Goal: Register for event/course: Sign up to attend an event or enroll in a course

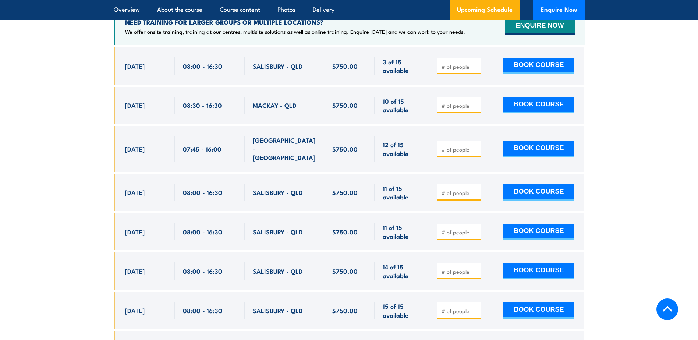
scroll to position [1251, 0]
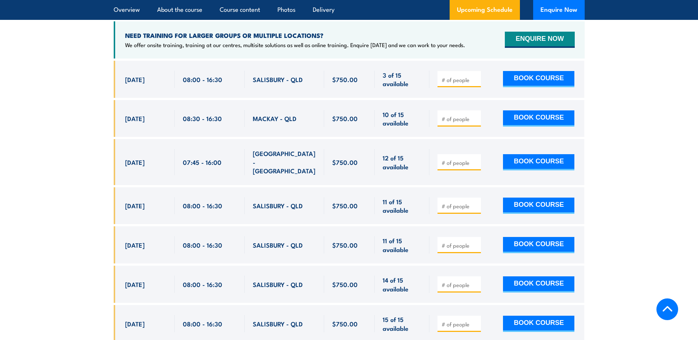
click at [437, 87] on div at bounding box center [458, 79] width 43 height 16
click at [441, 84] on span at bounding box center [459, 79] width 38 height 8
type input "1"
click at [477, 83] on input "1" at bounding box center [460, 79] width 37 height 7
click at [544, 86] on button "BOOK COURSE" at bounding box center [538, 79] width 71 height 16
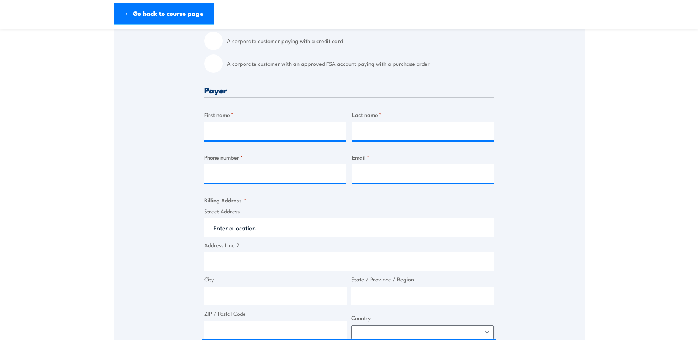
scroll to position [147, 0]
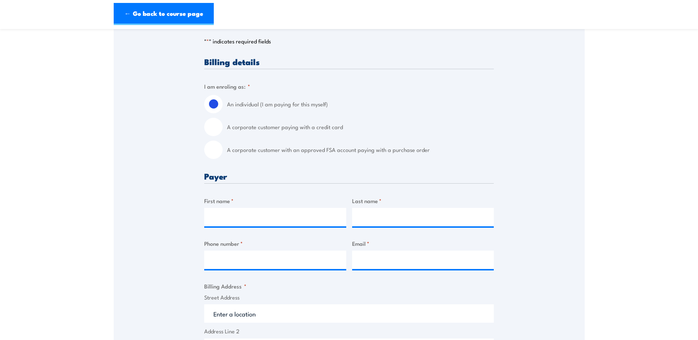
click at [217, 158] on input "A corporate customer with an approved FSA account paying with a purchase order" at bounding box center [213, 150] width 18 height 18
radio input "true"
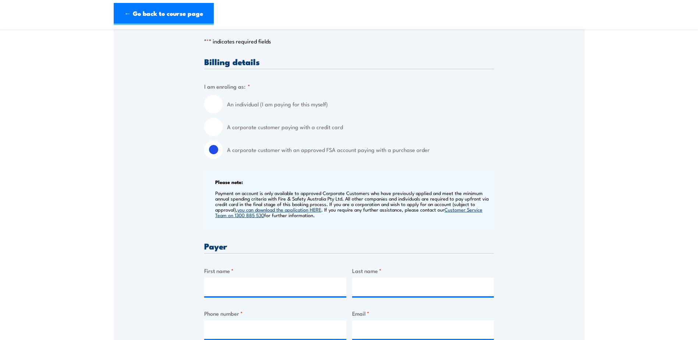
click at [212, 110] on input "An individual (I am paying for this myself)" at bounding box center [213, 104] width 18 height 18
radio input "true"
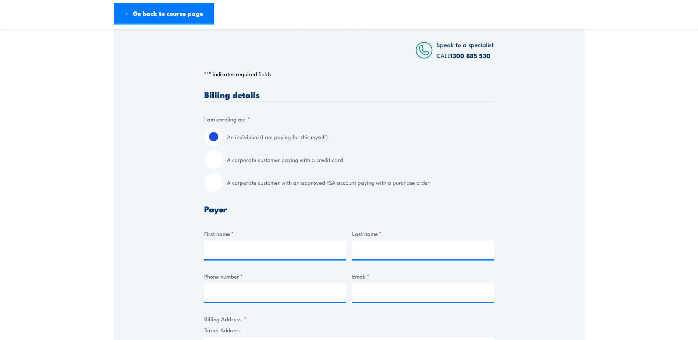
scroll to position [110, 0]
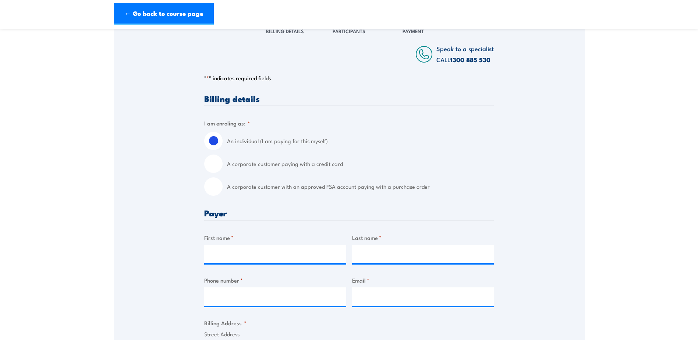
click at [212, 173] on input "A corporate customer paying with a credit card" at bounding box center [213, 164] width 18 height 18
radio input "true"
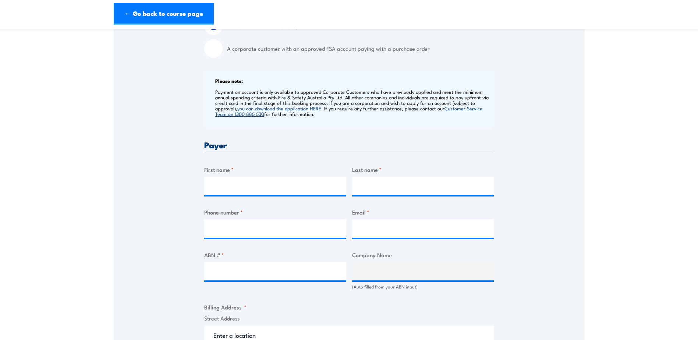
scroll to position [258, 0]
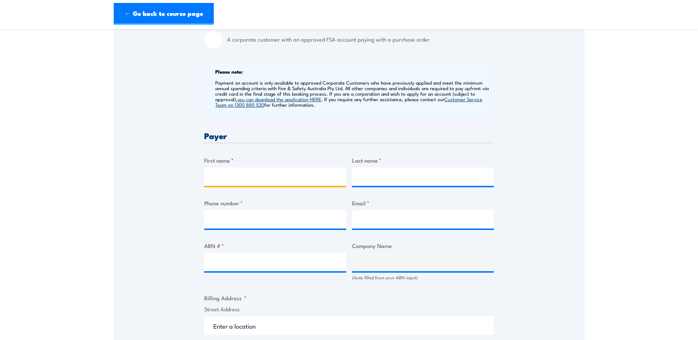
drag, startPoint x: 222, startPoint y: 184, endPoint x: 230, endPoint y: 182, distance: 8.2
click at [222, 184] on input "First name *" at bounding box center [275, 176] width 142 height 18
click at [271, 185] on input "First name *" at bounding box center [275, 176] width 142 height 18
type input "[PERSON_NAME]"
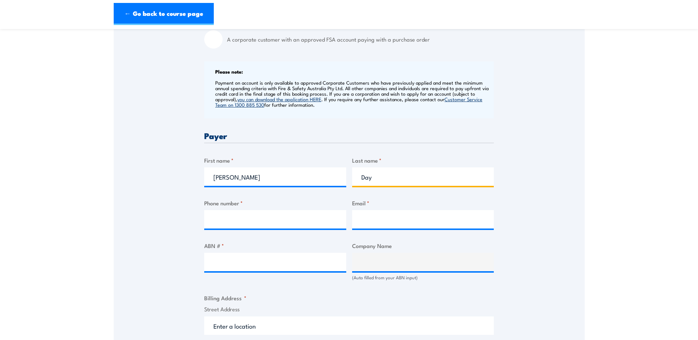
type input "Day"
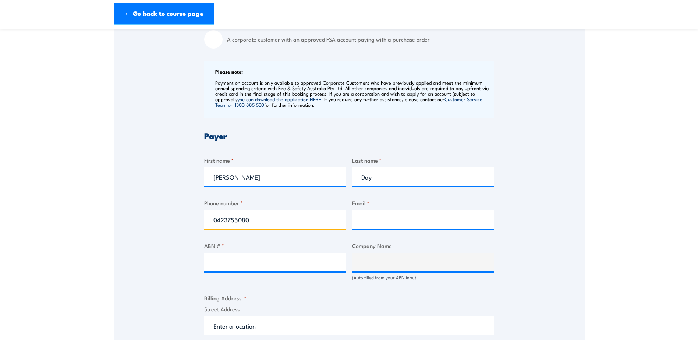
type input "0423755080"
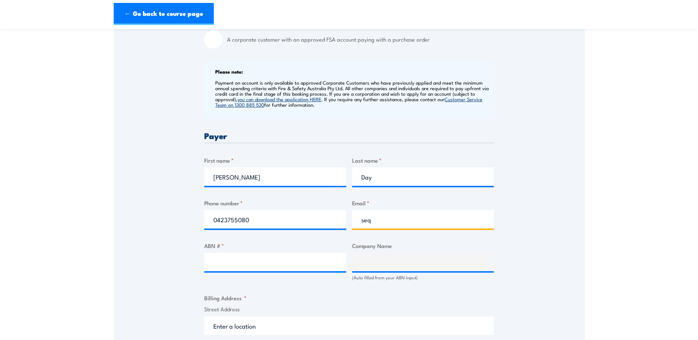
type input "seq.hornibrook@keolisdowner.com.au"
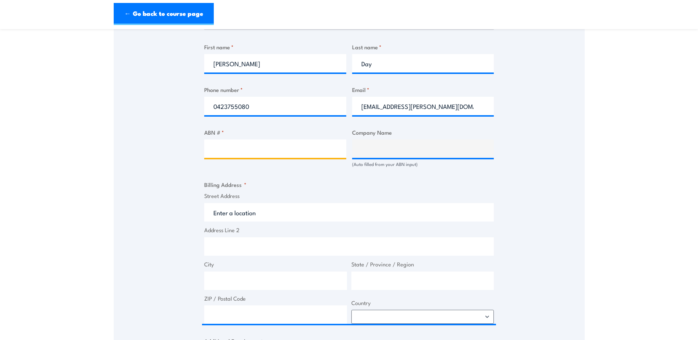
scroll to position [331, 0]
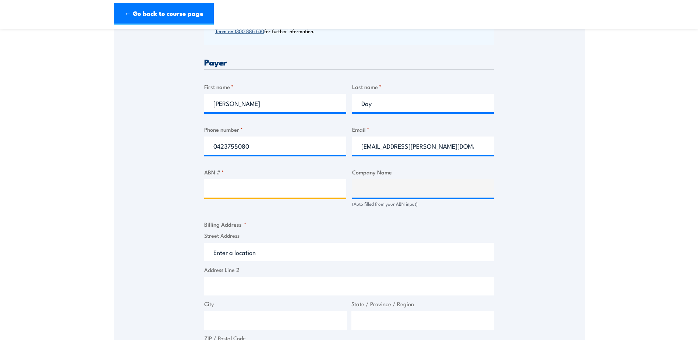
click at [259, 198] on input "ABN # *" at bounding box center [275, 188] width 142 height 18
type input "82010013224"
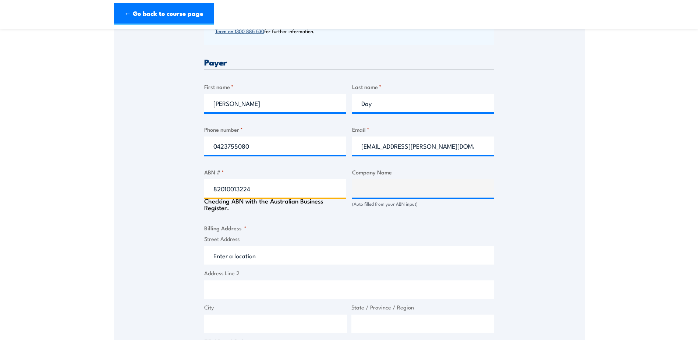
type input "HORNIBROOK BUS LINES PTY. LTD."
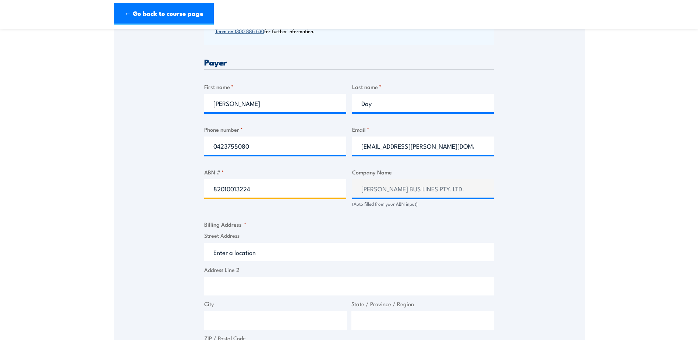
type input "82010013224"
click at [252, 261] on input "Street Address" at bounding box center [349, 252] width 290 height 18
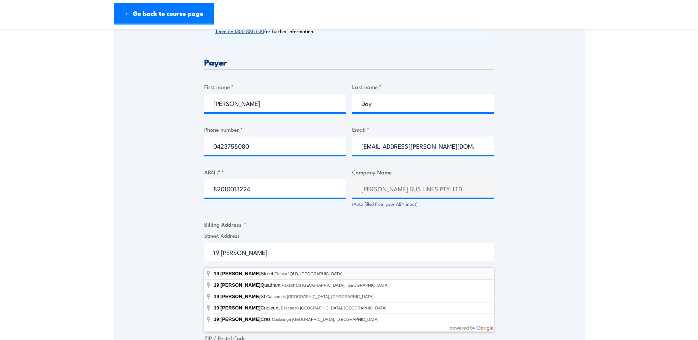
type input "19 Grice Street, Clontarf QLD, Australia"
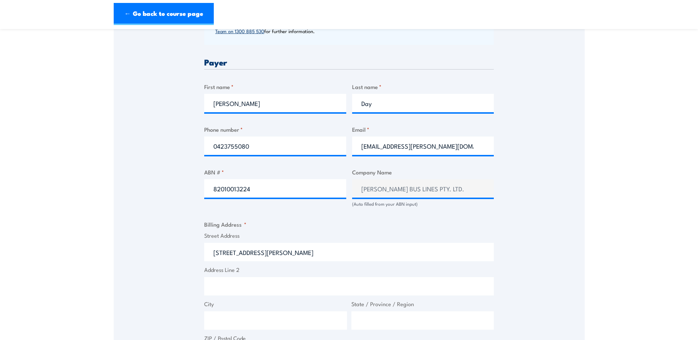
type input "19 Grice St"
type input "Clontarf"
type input "Queensland"
type input "4019"
select select "Australia"
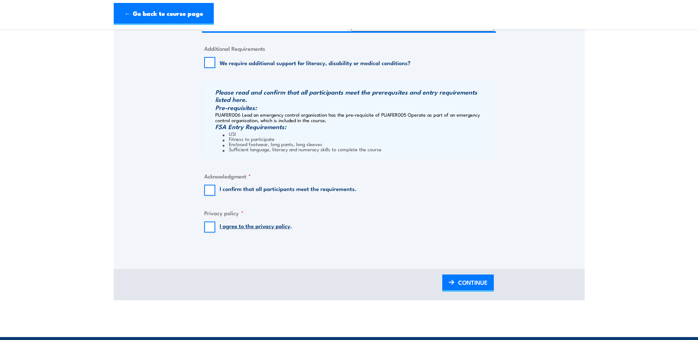
scroll to position [699, 0]
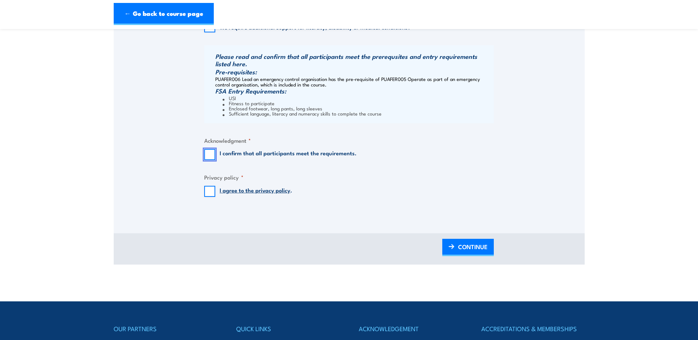
click at [208, 157] on input "I confirm that all participants meet the requirements." at bounding box center [209, 154] width 11 height 11
checkbox input "true"
click at [210, 197] on input "I agree to the privacy policy ." at bounding box center [209, 191] width 11 height 11
checkbox input "true"
click at [474, 255] on span "CONTINUE" at bounding box center [472, 247] width 29 height 20
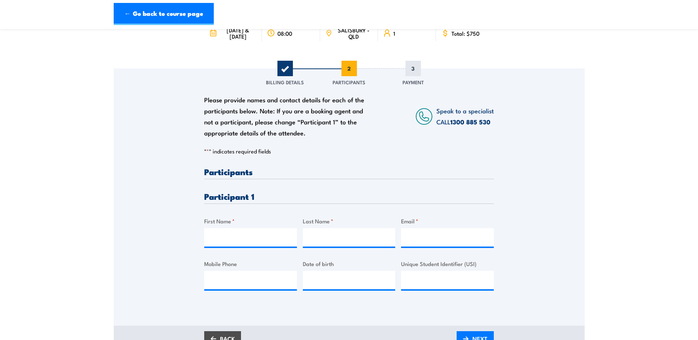
scroll to position [74, 0]
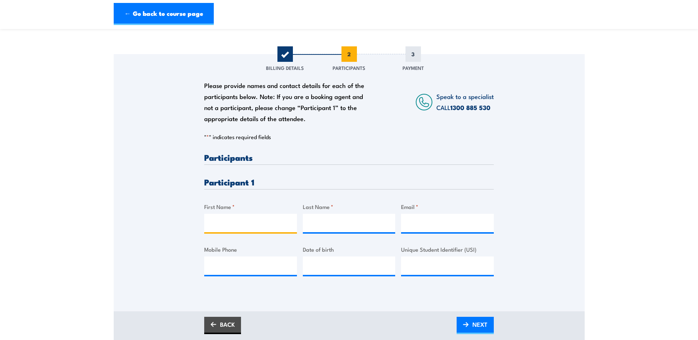
click at [228, 228] on input "First Name *" at bounding box center [250, 223] width 93 height 18
type input "Terry"
type input "Day"
type input "seq.hornibrook@keolisdowner.com.au"
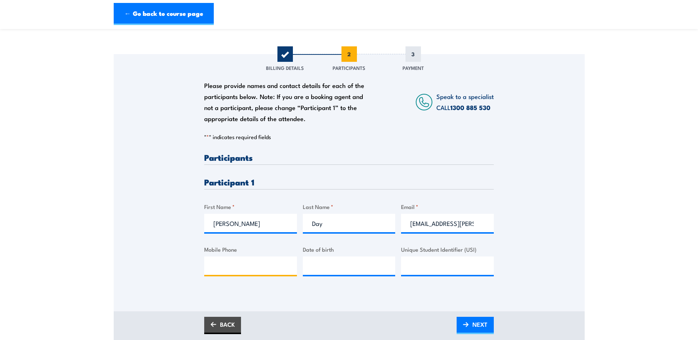
type input "0423755080"
click at [333, 275] on input "__/__/____" at bounding box center [349, 265] width 93 height 18
click at [312, 273] on input "__/__/____" at bounding box center [349, 265] width 93 height 18
type input "12/11/1990"
click at [424, 275] on input "Unique Student Identifier (USI)" at bounding box center [447, 265] width 93 height 18
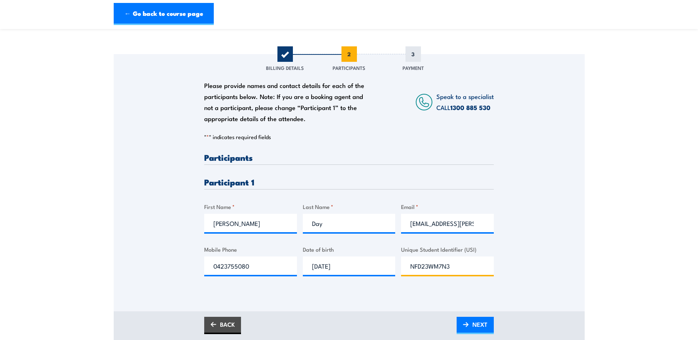
type input "NFD23WM7N3"
click at [407, 304] on div "Please provide names and contact details for each of the participants below. No…" at bounding box center [349, 182] width 471 height 257
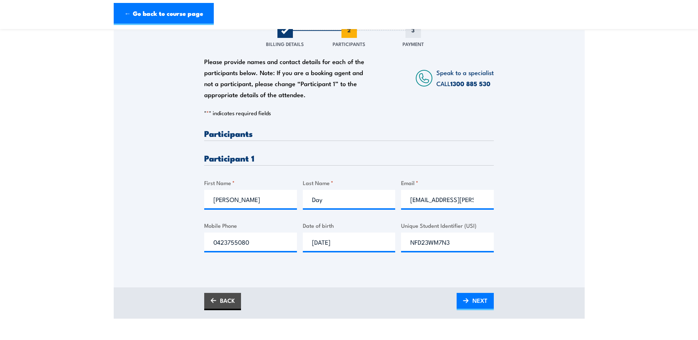
scroll to position [147, 0]
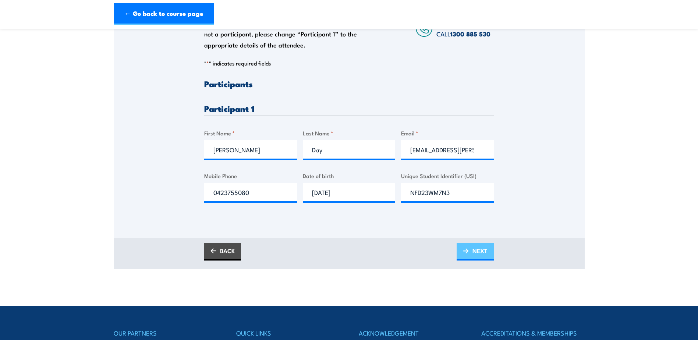
click at [474, 261] on span "NEXT" at bounding box center [479, 251] width 15 height 20
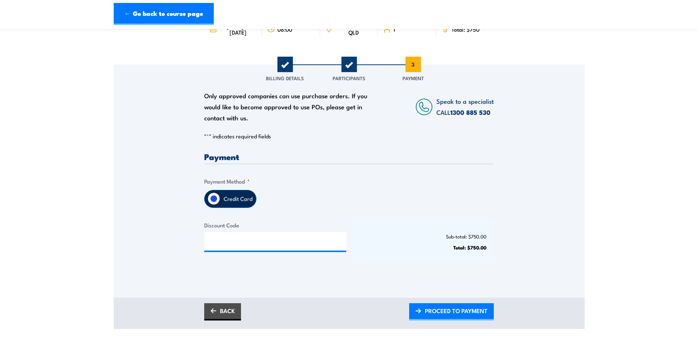
scroll to position [74, 0]
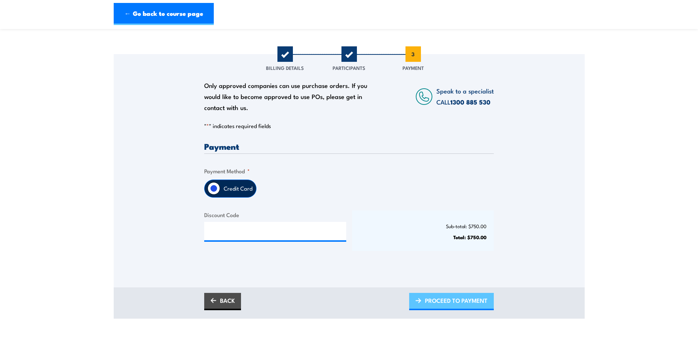
click at [436, 310] on span "PROCEED TO PAYMENT" at bounding box center [456, 301] width 63 height 20
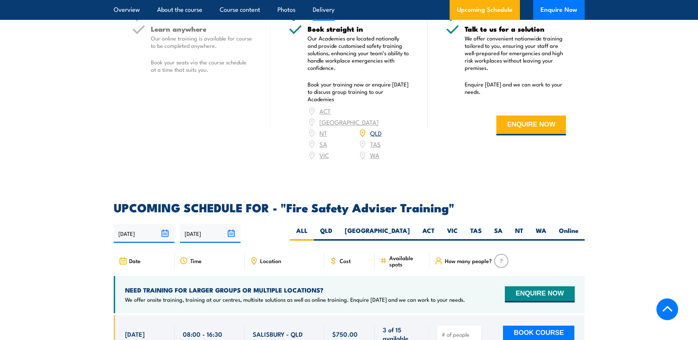
scroll to position [997, 0]
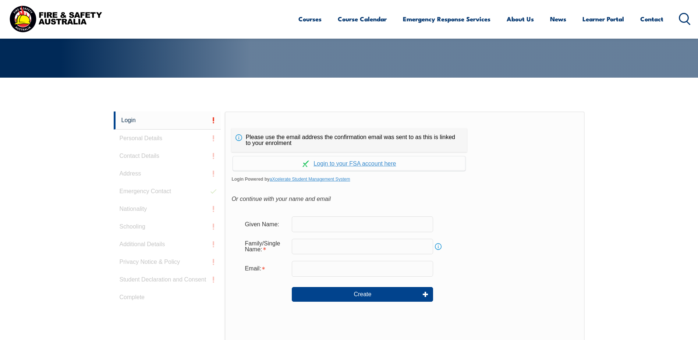
scroll to position [196, 0]
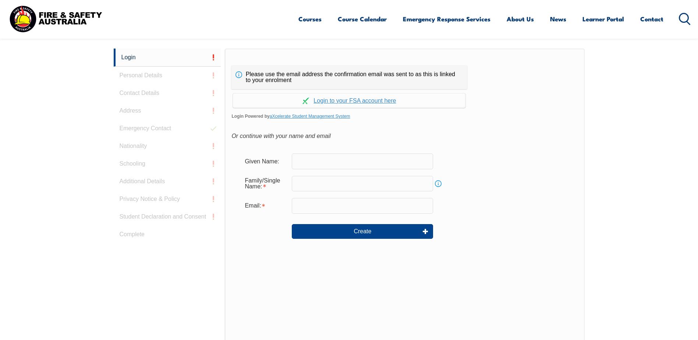
click at [320, 165] on input "text" at bounding box center [362, 160] width 141 height 15
type input "terry"
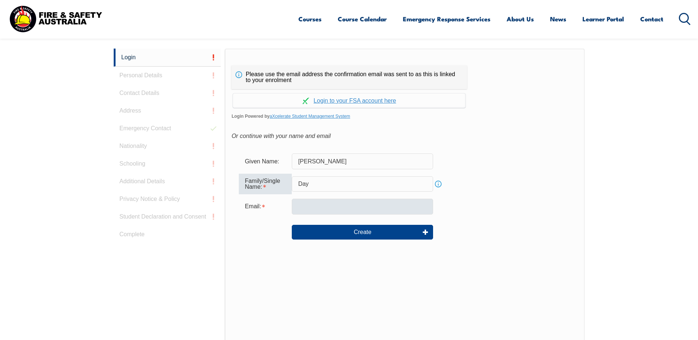
type input "Day"
click at [306, 205] on input "email" at bounding box center [362, 206] width 141 height 15
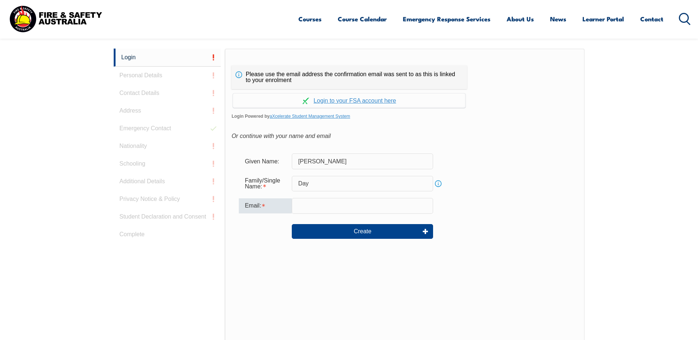
type input "[EMAIL_ADDRESS][PERSON_NAME][DOMAIN_NAME]"
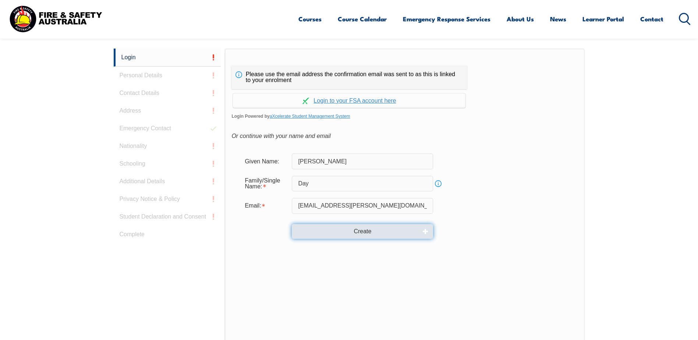
click at [422, 234] on button "Create" at bounding box center [362, 231] width 141 height 15
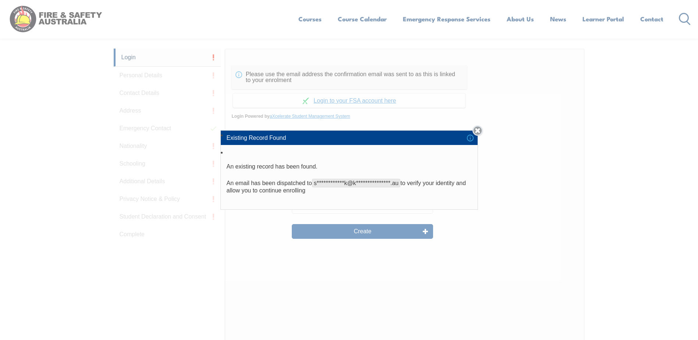
click at [477, 130] on link "Close" at bounding box center [477, 130] width 10 height 10
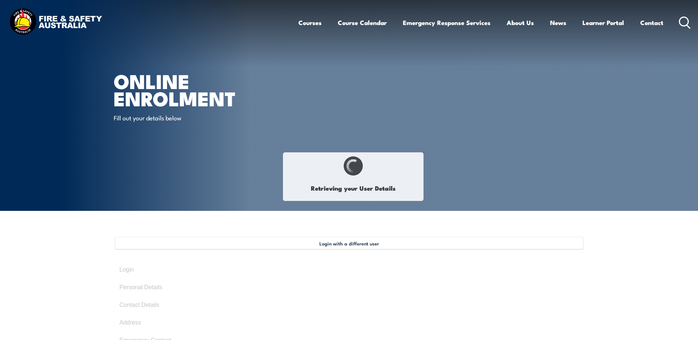
type input "[PERSON_NAME]"
type input "Day"
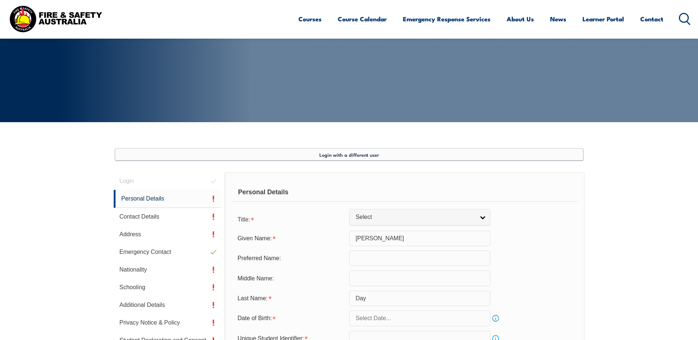
scroll to position [62, 0]
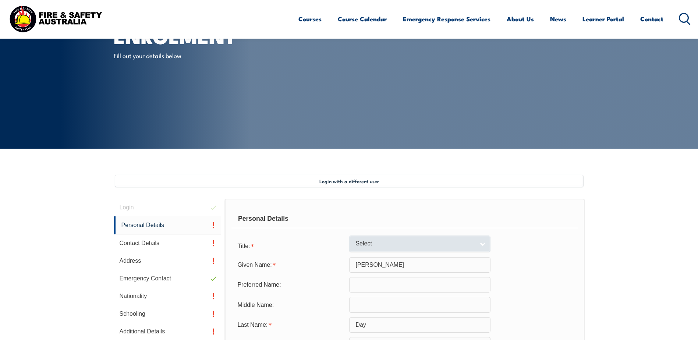
click at [384, 242] on span "Select" at bounding box center [414, 244] width 119 height 8
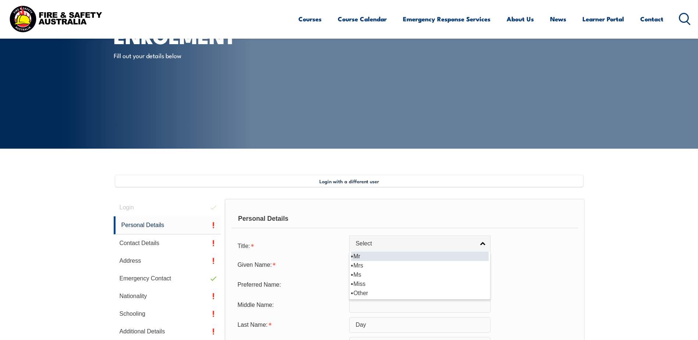
click at [365, 254] on li "Mr" at bounding box center [420, 256] width 138 height 9
select select "Mr"
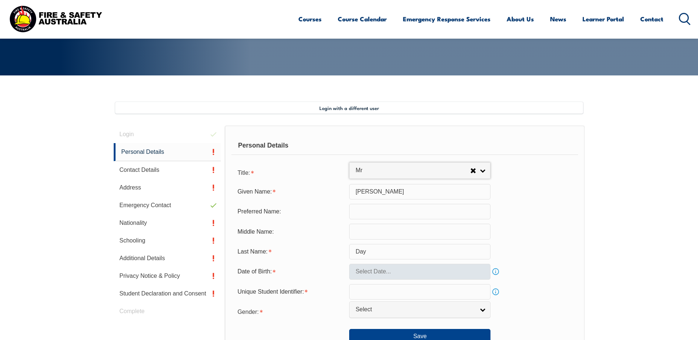
scroll to position [136, 0]
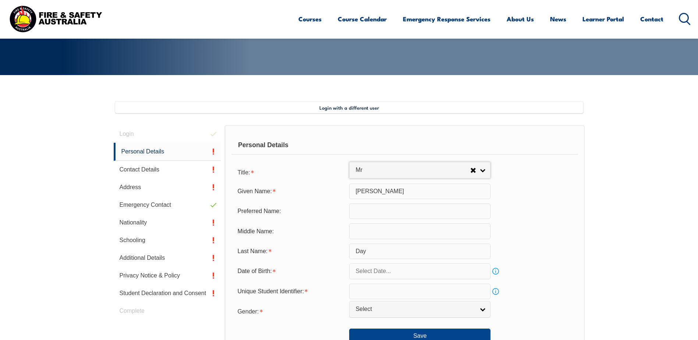
click at [382, 271] on input "text" at bounding box center [419, 270] width 141 height 15
click at [434, 157] on span at bounding box center [435, 157] width 5 height 4
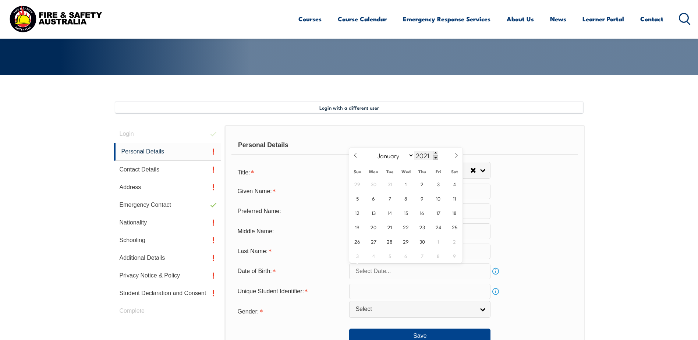
click at [434, 157] on span at bounding box center [435, 157] width 5 height 4
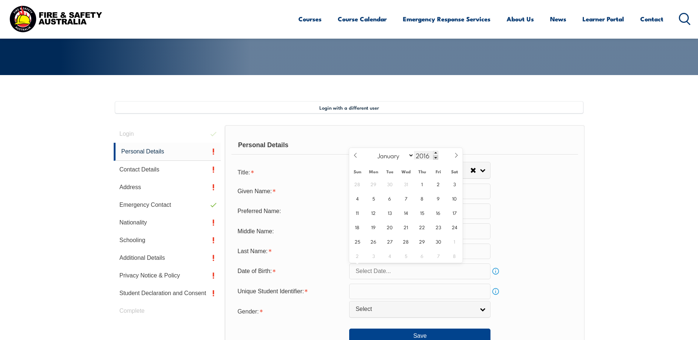
click at [434, 157] on span at bounding box center [435, 157] width 5 height 4
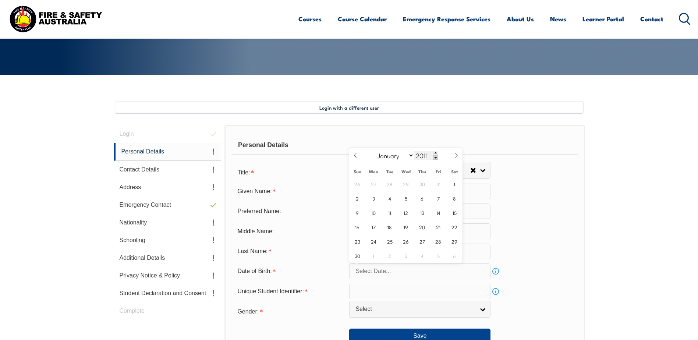
click at [434, 157] on span at bounding box center [435, 157] width 5 height 4
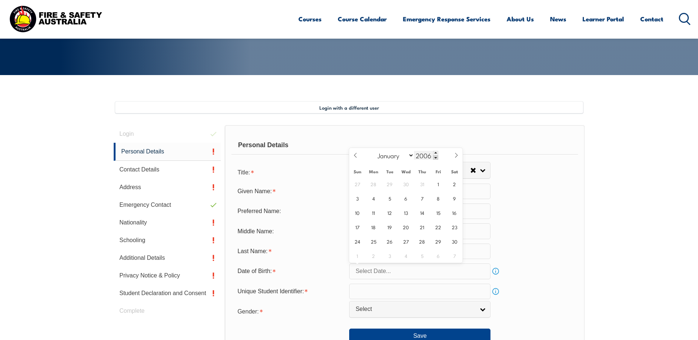
click at [434, 157] on span at bounding box center [435, 157] width 5 height 4
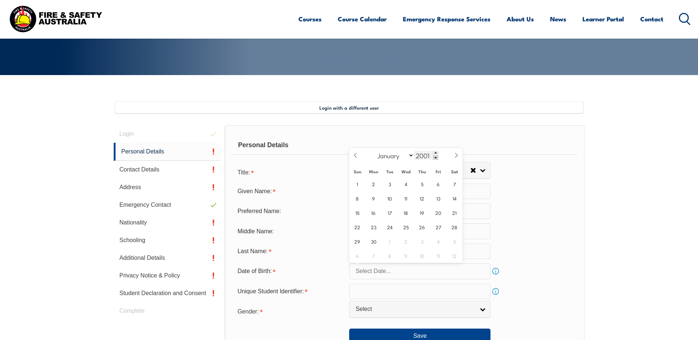
click at [434, 157] on span at bounding box center [435, 157] width 5 height 4
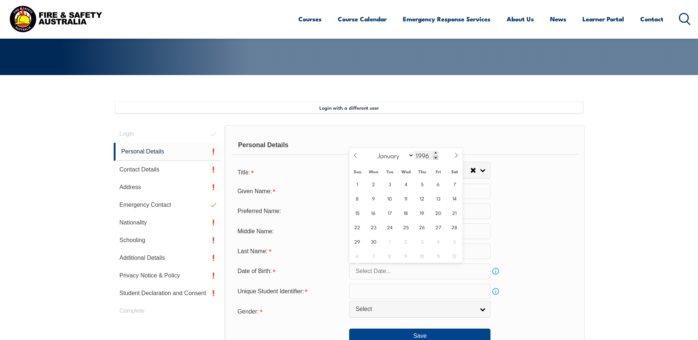
click at [434, 157] on span at bounding box center [435, 157] width 5 height 4
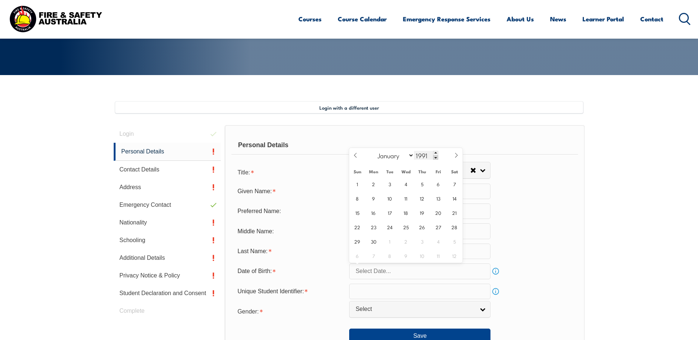
click at [434, 157] on span at bounding box center [435, 157] width 5 height 4
type input "1990"
click at [412, 154] on select "January February March April May June July August September October November De…" at bounding box center [394, 155] width 40 height 10
select select "10"
click at [374, 150] on select "January February March April May June July August September October November De…" at bounding box center [394, 155] width 40 height 10
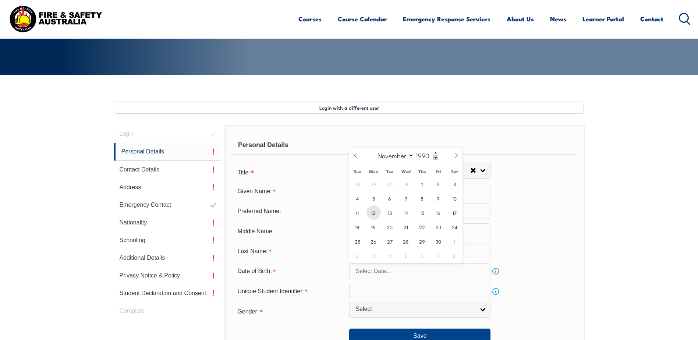
click at [375, 214] on span "12" at bounding box center [373, 212] width 14 height 14
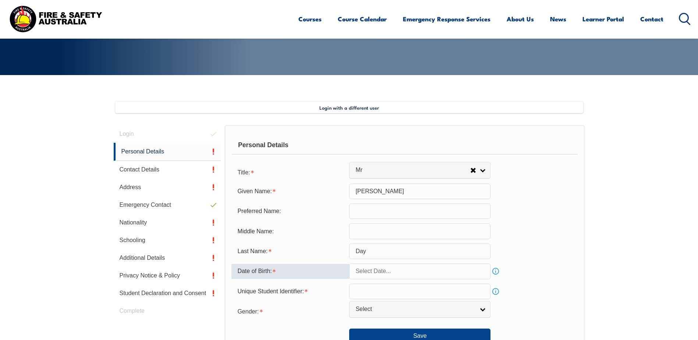
type input "November 12, 1990"
click at [378, 292] on input "text" at bounding box center [419, 291] width 141 height 15
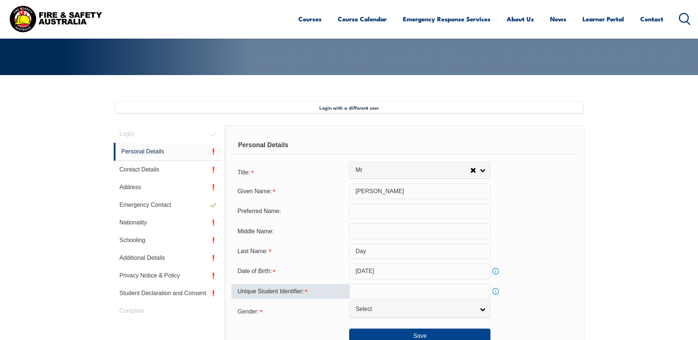
click at [374, 291] on input "text" at bounding box center [419, 291] width 141 height 15
type input "NFD23WM7N3"
click at [481, 304] on link "Select" at bounding box center [419, 309] width 141 height 17
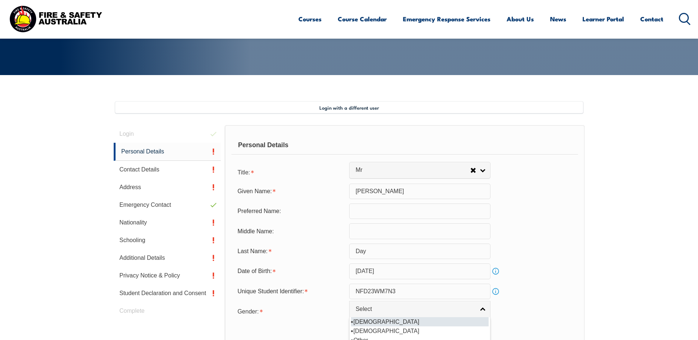
click at [400, 320] on li "Male" at bounding box center [420, 321] width 138 height 9
select select "M"
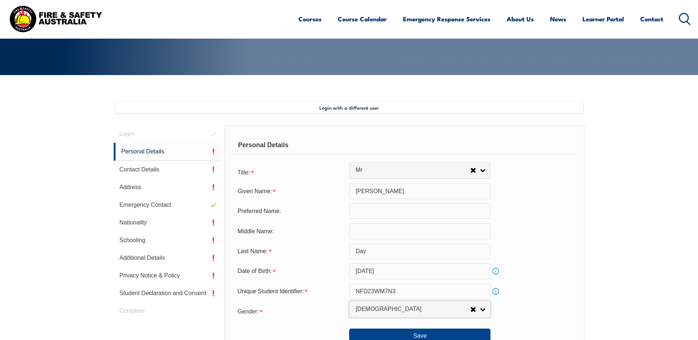
click at [521, 304] on div "Gender: Male Female Other Male Male Female Other" at bounding box center [404, 311] width 346 height 15
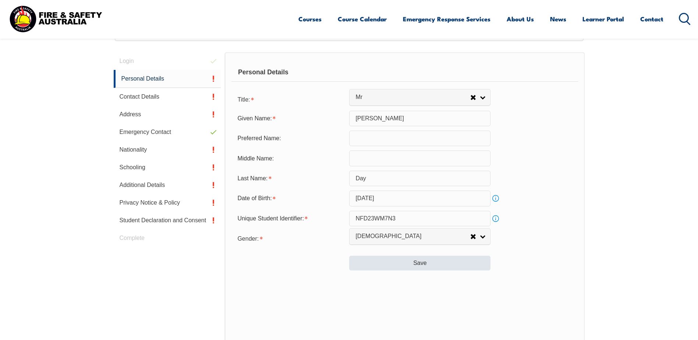
scroll to position [209, 0]
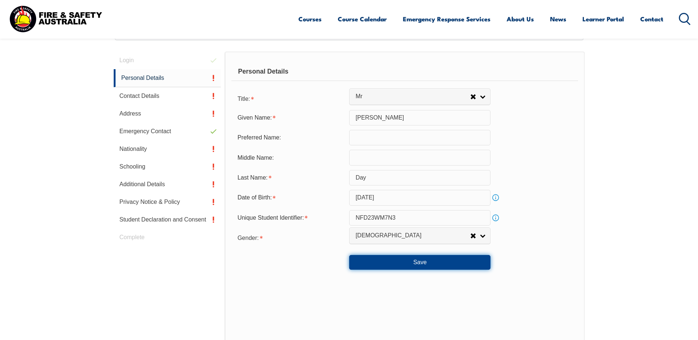
click at [435, 261] on button "Save" at bounding box center [419, 262] width 141 height 15
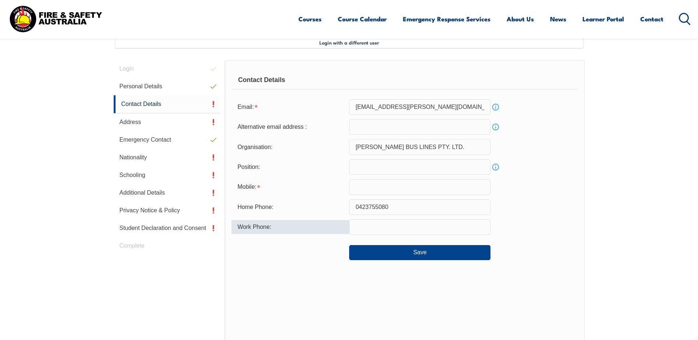
scroll to position [201, 0]
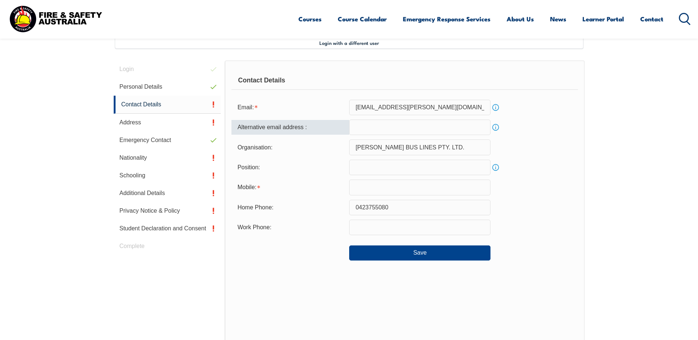
drag, startPoint x: 376, startPoint y: 126, endPoint x: 386, endPoint y: 126, distance: 9.9
click at [376, 126] on input "email" at bounding box center [419, 127] width 141 height 15
type input "tezza_day@hotmail.com"
type input "0423755080"
click at [369, 168] on input "text" at bounding box center [419, 167] width 141 height 15
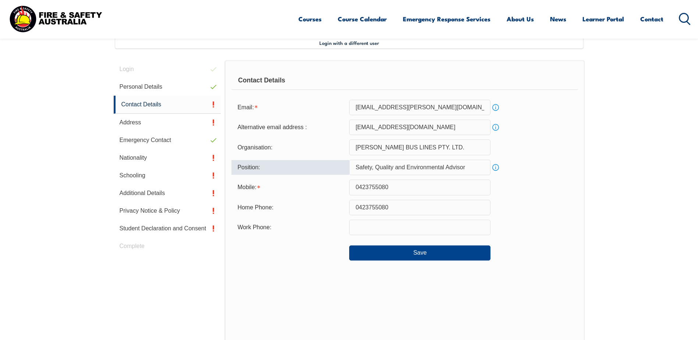
type input "Safety, Quality and Environmental Advisor"
click at [425, 251] on button "Save" at bounding box center [419, 252] width 141 height 15
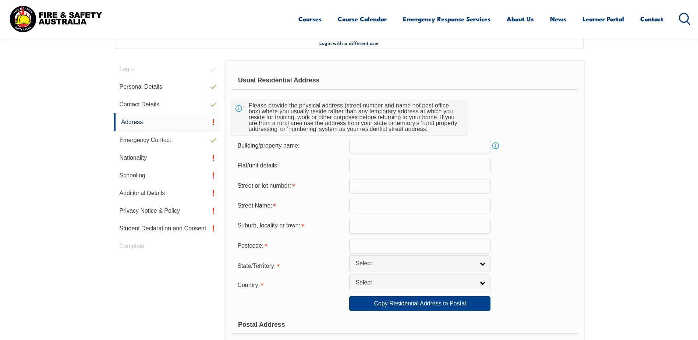
click at [376, 163] on input "text" at bounding box center [419, 165] width 141 height 15
click at [371, 184] on input "text" at bounding box center [419, 185] width 141 height 15
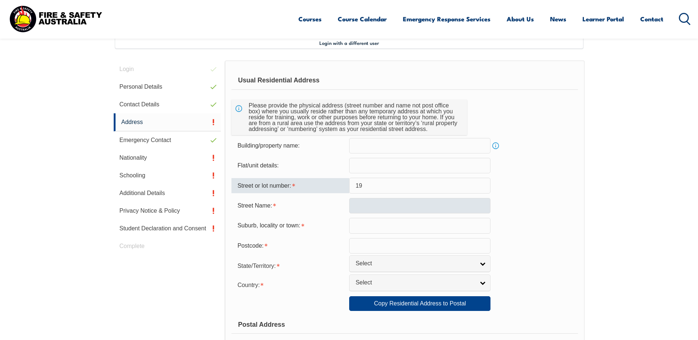
type input "19"
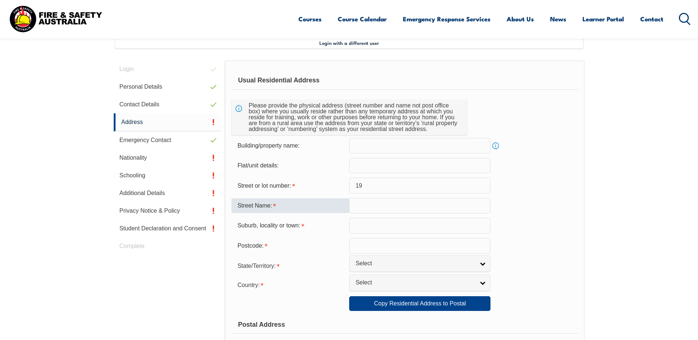
click at [354, 208] on input "text" at bounding box center [419, 205] width 141 height 15
type input "F"
type input "Grice Street"
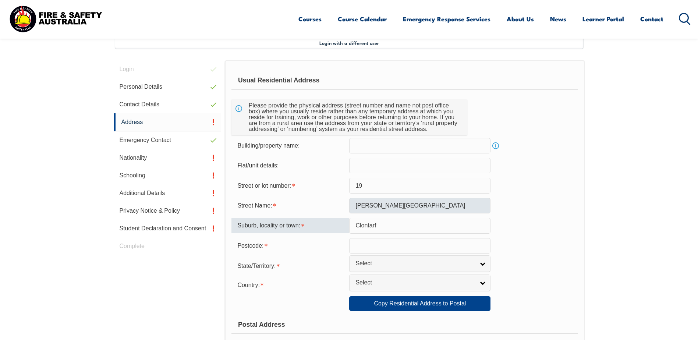
type input "Clontarf"
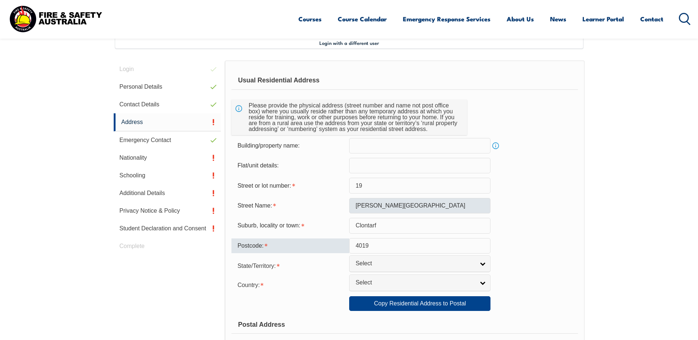
type input "4019"
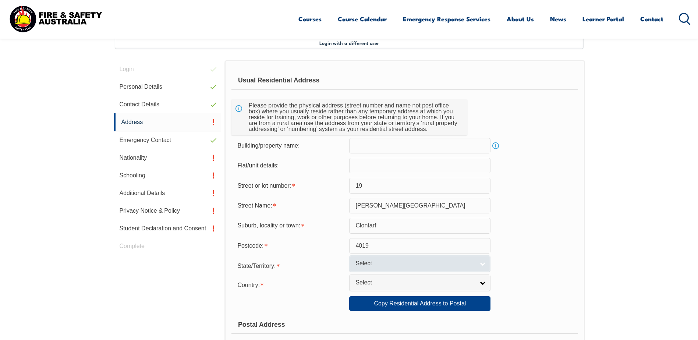
click at [433, 261] on span "Select" at bounding box center [414, 264] width 119 height 8
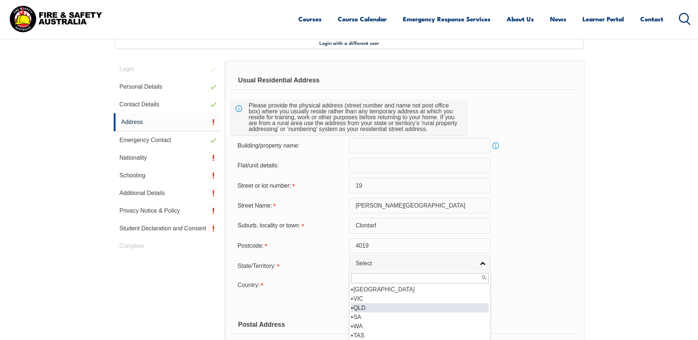
click at [381, 305] on li "QLD" at bounding box center [420, 307] width 138 height 9
select select "QLD"
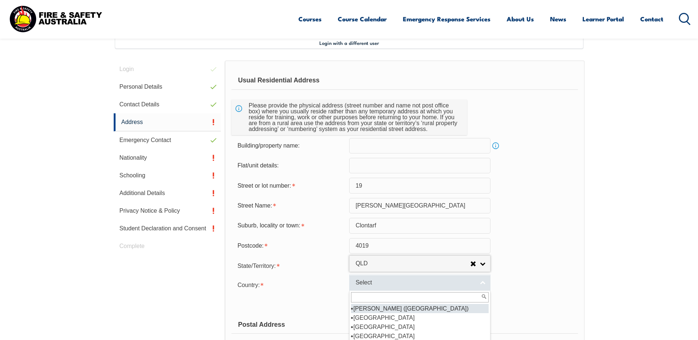
click at [384, 281] on span "Select" at bounding box center [414, 283] width 119 height 8
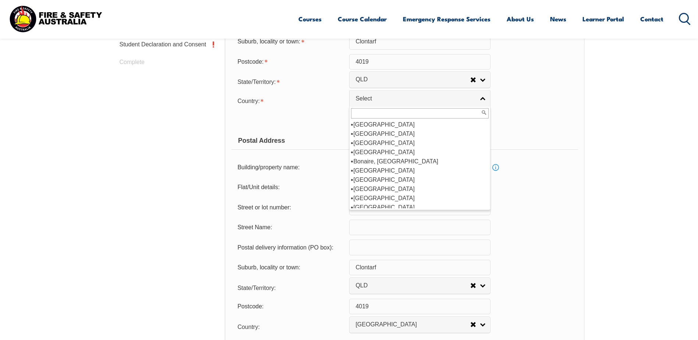
scroll to position [110, 0]
click at [379, 135] on li "Australia" at bounding box center [420, 133] width 138 height 9
select select "1101"
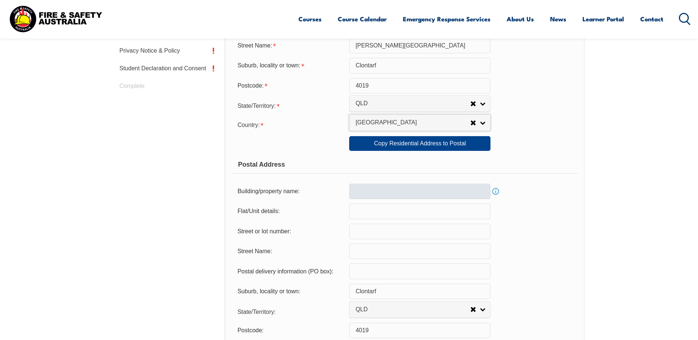
scroll to position [348, 0]
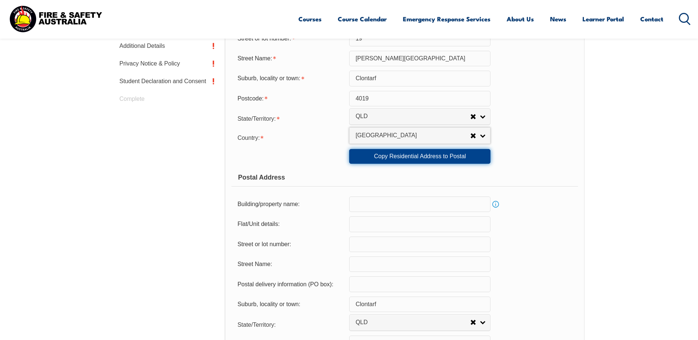
click at [409, 160] on link "Copy Residential Address to Postal" at bounding box center [419, 156] width 141 height 15
type input "19"
type input "Grice Street"
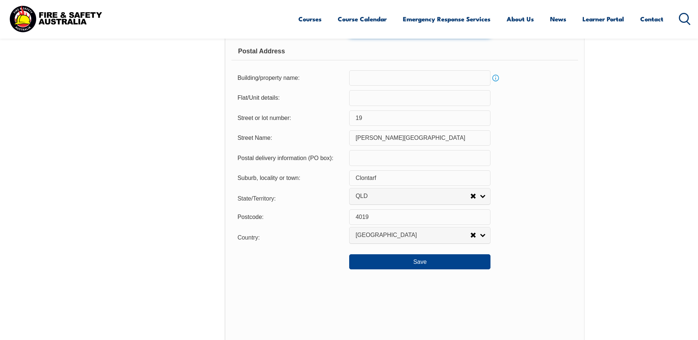
scroll to position [495, 0]
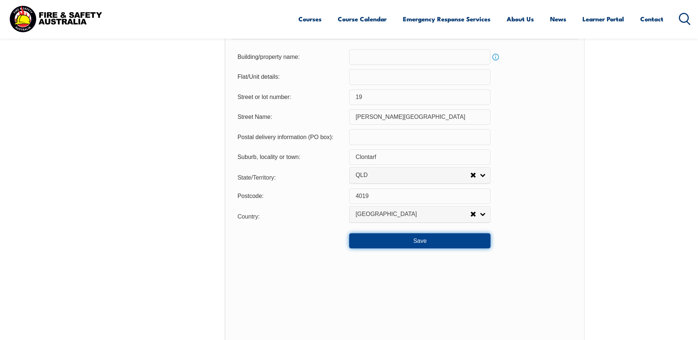
click at [424, 241] on button "Save" at bounding box center [419, 240] width 141 height 15
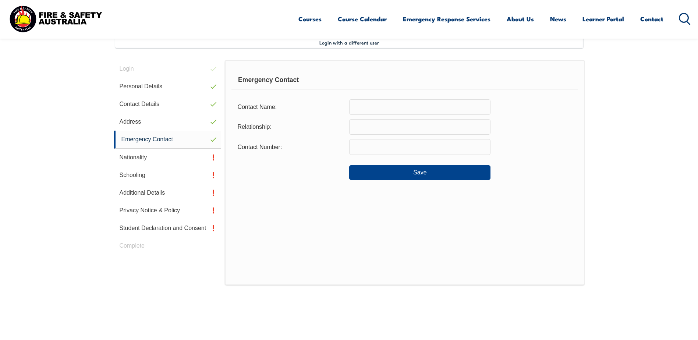
scroll to position [201, 0]
click at [377, 104] on input "text" at bounding box center [419, 107] width 141 height 15
type input "Jayne Day"
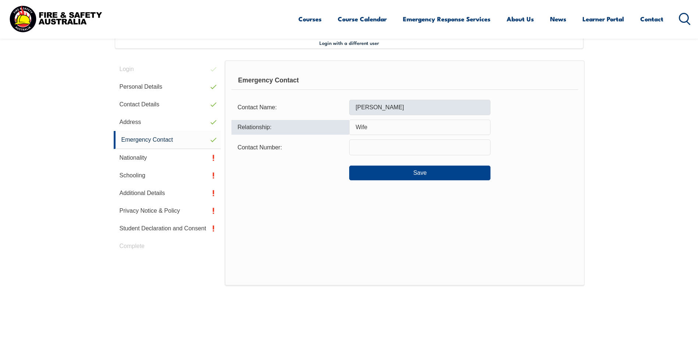
type input "Wife"
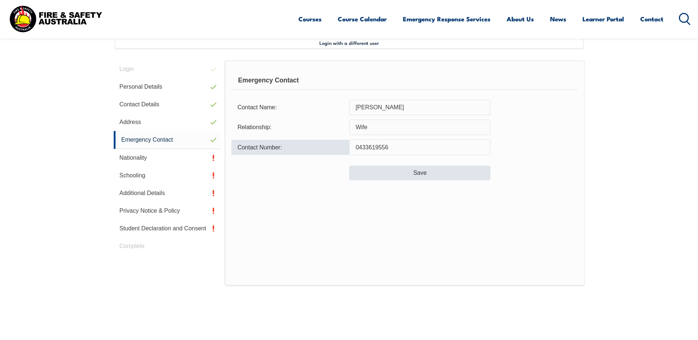
type input "0433619556"
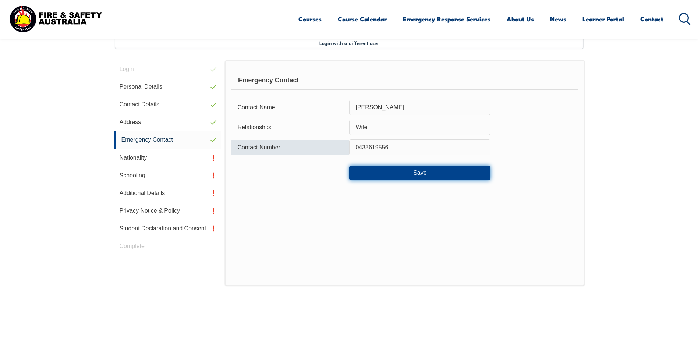
click at [413, 177] on button "Save" at bounding box center [419, 173] width 141 height 15
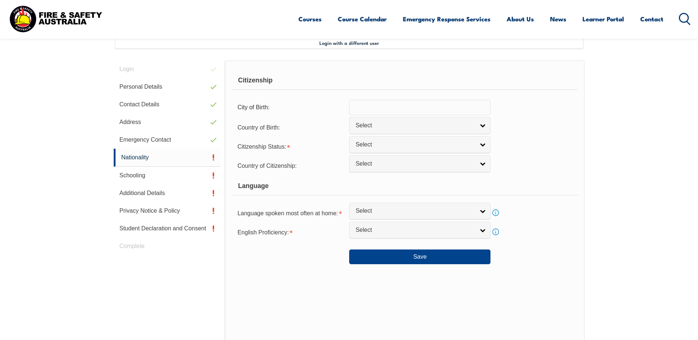
click at [439, 105] on input "text" at bounding box center [419, 107] width 141 height 15
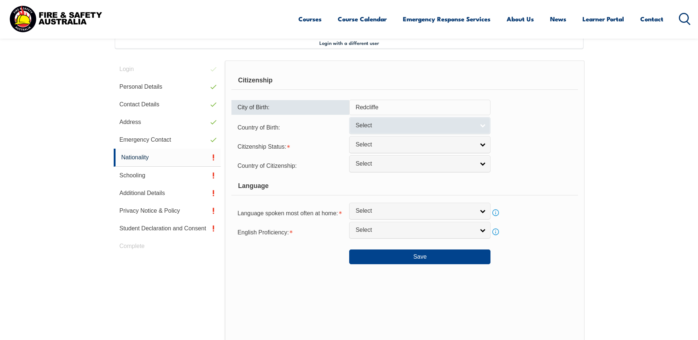
type input "Redcliffe"
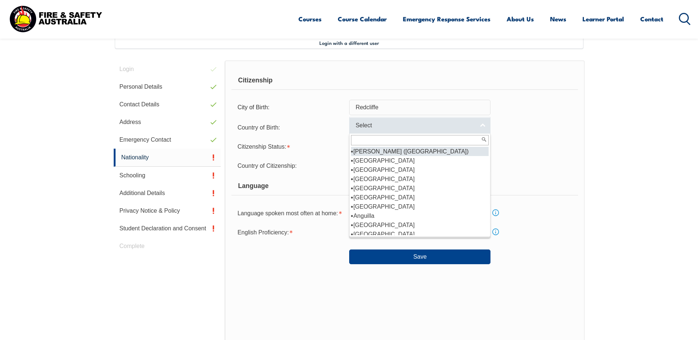
click at [482, 128] on link "Select" at bounding box center [419, 125] width 141 height 17
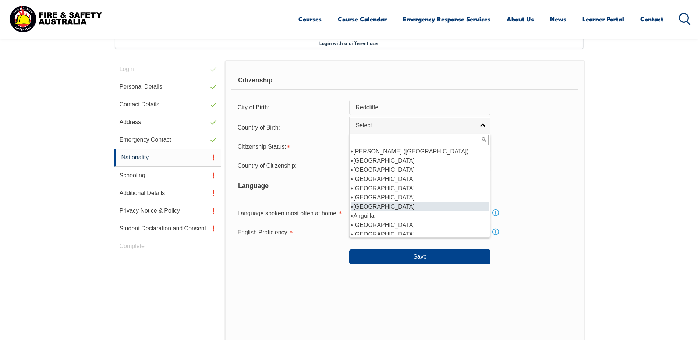
scroll to position [74, 0]
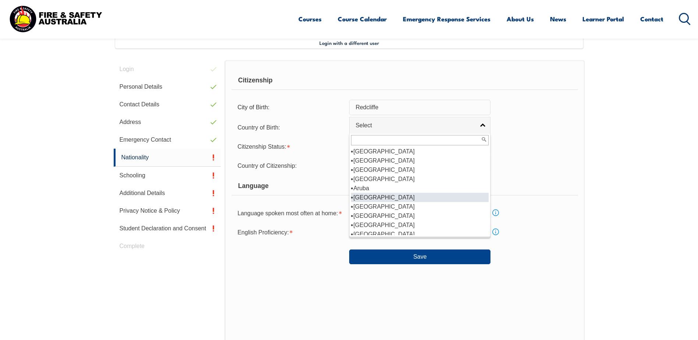
click at [377, 200] on li "Australia" at bounding box center [420, 197] width 138 height 9
select select "1101"
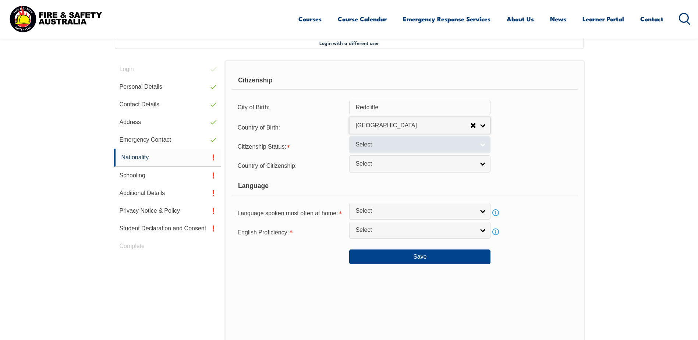
click at [383, 144] on span "Select" at bounding box center [414, 145] width 119 height 8
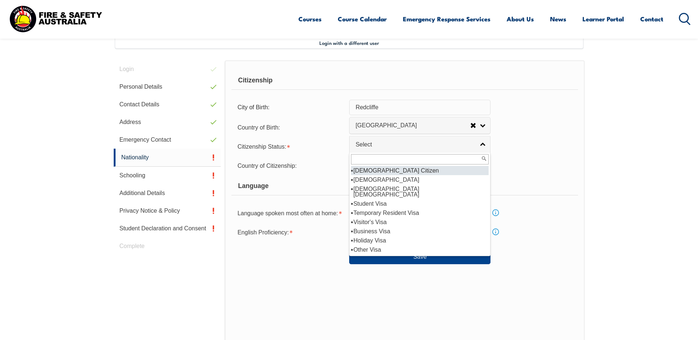
click at [391, 171] on li "Australian Citizen" at bounding box center [420, 170] width 138 height 9
select select "1"
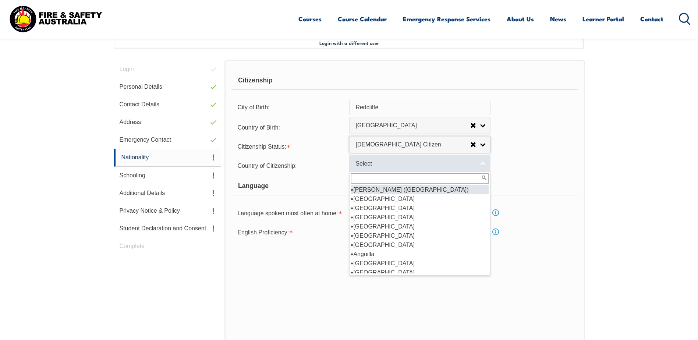
click at [470, 164] on span "Select" at bounding box center [414, 164] width 119 height 8
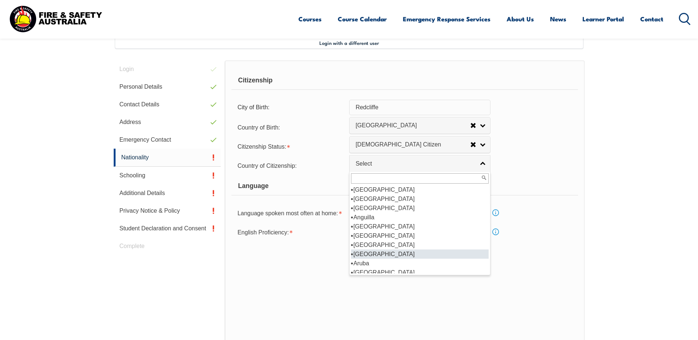
scroll to position [110, 0]
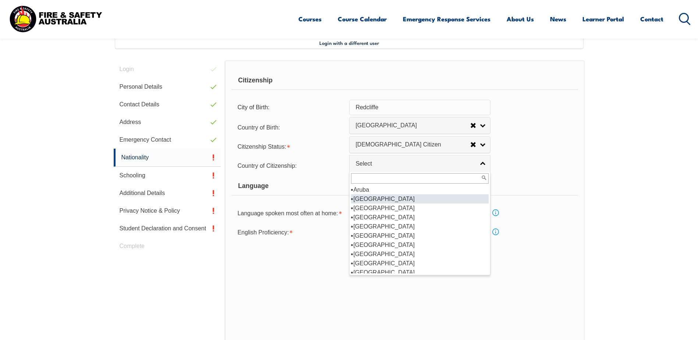
click at [375, 200] on li "Australia" at bounding box center [420, 198] width 138 height 9
select select "1101"
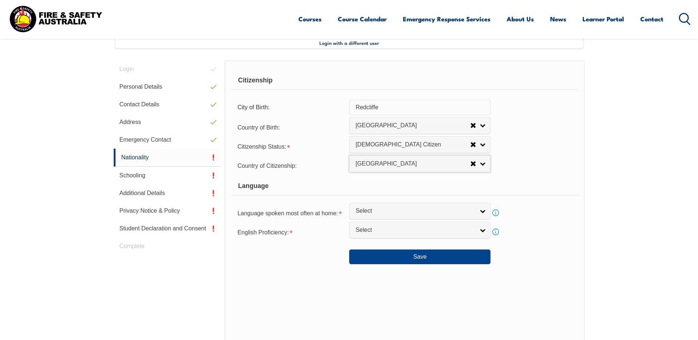
click at [334, 187] on div "Language" at bounding box center [404, 186] width 346 height 18
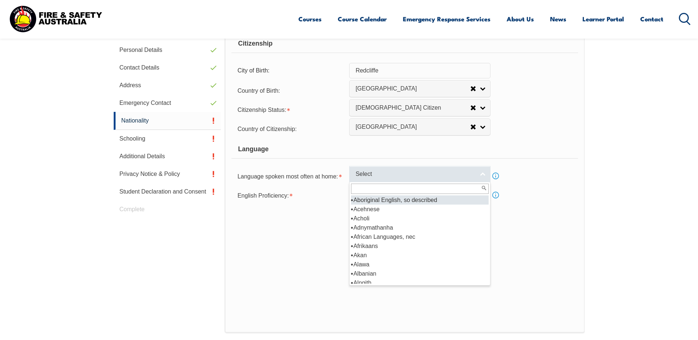
click at [441, 178] on span "Select" at bounding box center [414, 174] width 119 height 8
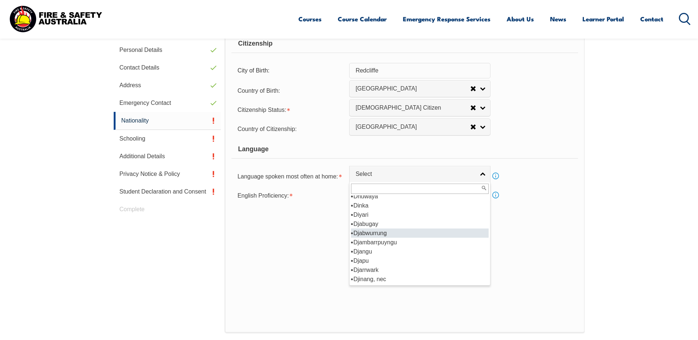
scroll to position [883, 0]
click at [398, 242] on li "English" at bounding box center [420, 242] width 138 height 9
select select "1201"
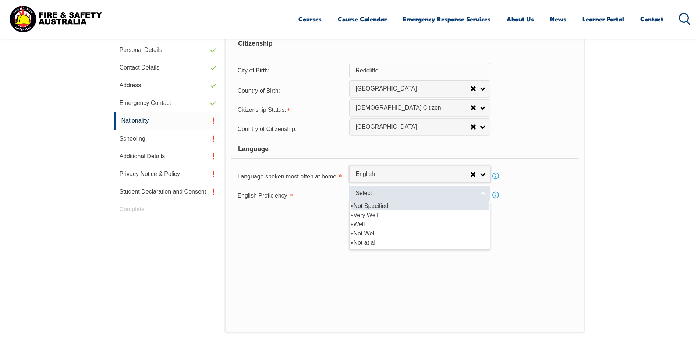
click at [450, 192] on span "Select" at bounding box center [414, 193] width 119 height 8
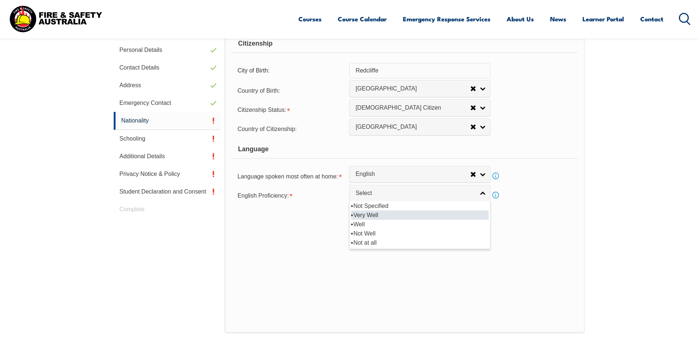
click at [382, 213] on li "Very Well" at bounding box center [420, 214] width 138 height 9
select select "1"
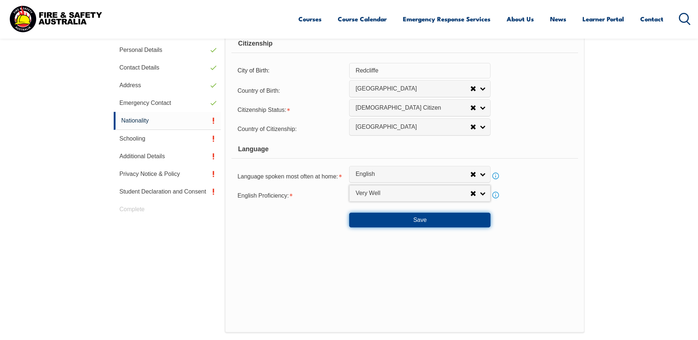
click at [422, 223] on button "Save" at bounding box center [419, 220] width 141 height 15
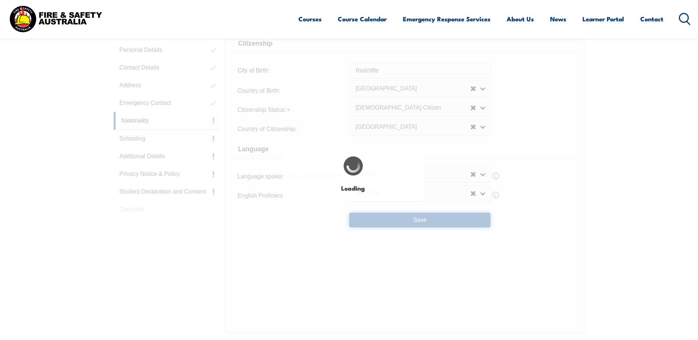
select select "false"
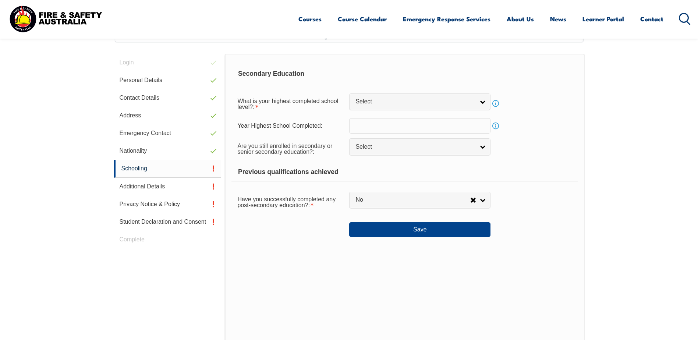
scroll to position [201, 0]
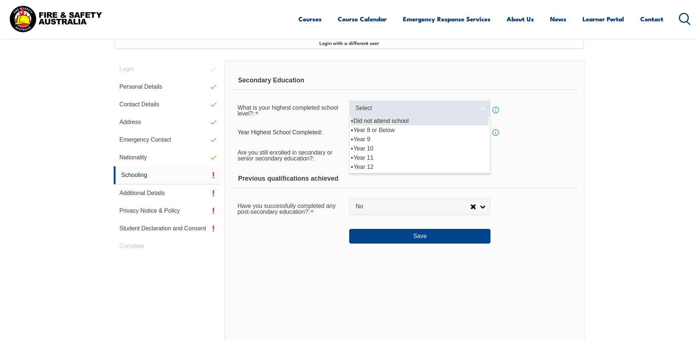
click at [430, 106] on span "Select" at bounding box center [414, 108] width 119 height 8
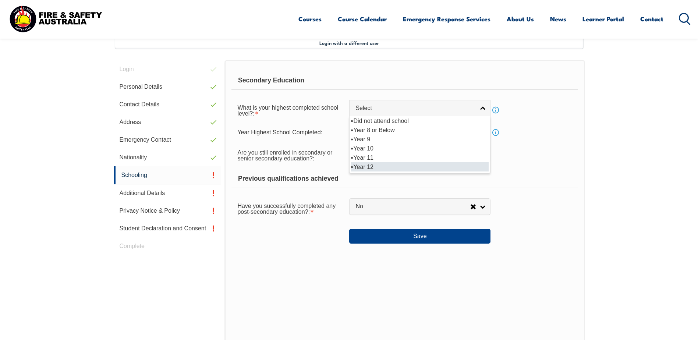
click at [390, 164] on li "Year 12" at bounding box center [420, 166] width 138 height 9
select select "12"
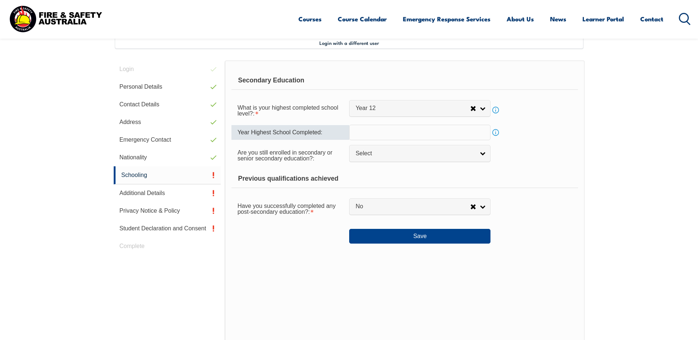
click at [409, 132] on input "text" at bounding box center [419, 132] width 141 height 15
type input "2008"
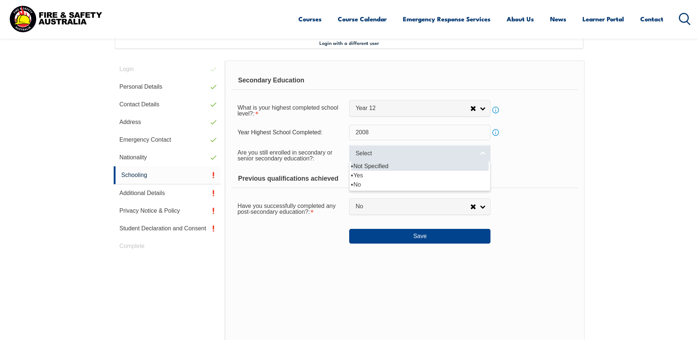
click at [425, 153] on span "Select" at bounding box center [414, 154] width 119 height 8
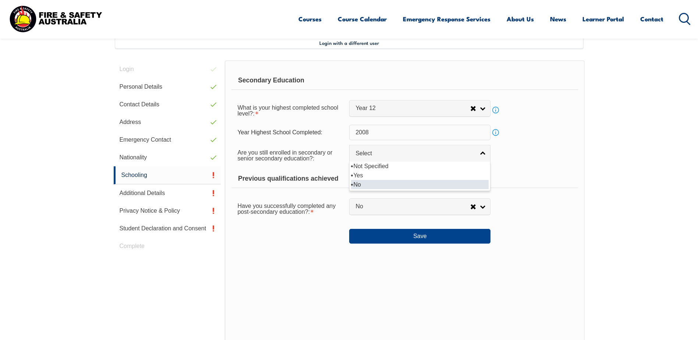
click at [379, 186] on li "No" at bounding box center [420, 184] width 138 height 9
select select "false"
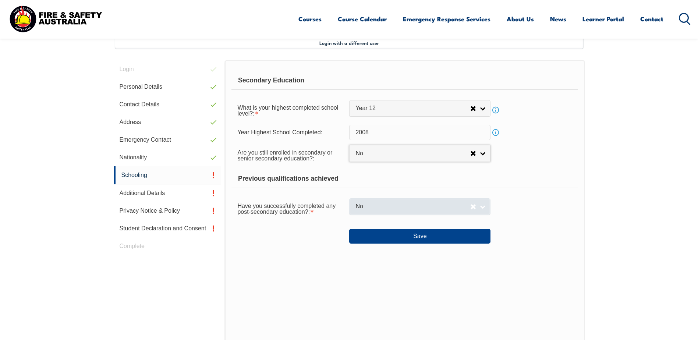
click at [382, 205] on span "No" at bounding box center [412, 207] width 115 height 8
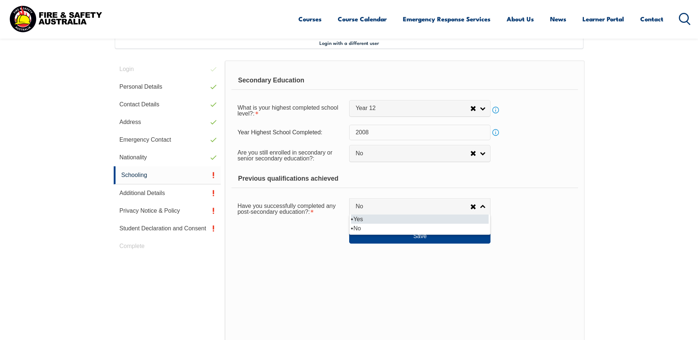
click at [376, 217] on li "Yes" at bounding box center [420, 219] width 138 height 9
select select "true"
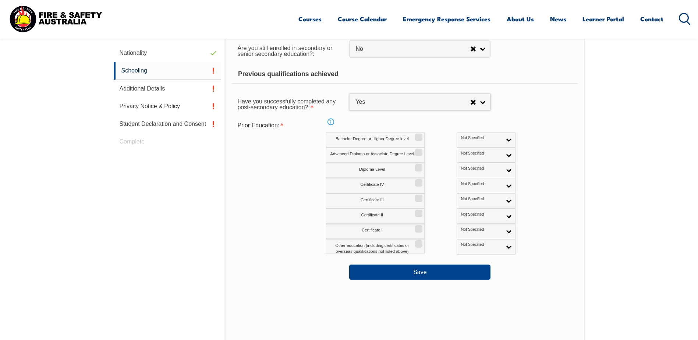
scroll to position [311, 0]
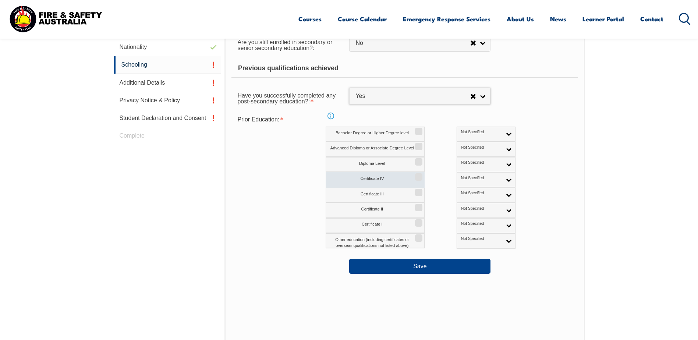
click at [420, 175] on input "Certificate IV" at bounding box center [417, 174] width 4 height 1
checkbox input "true"
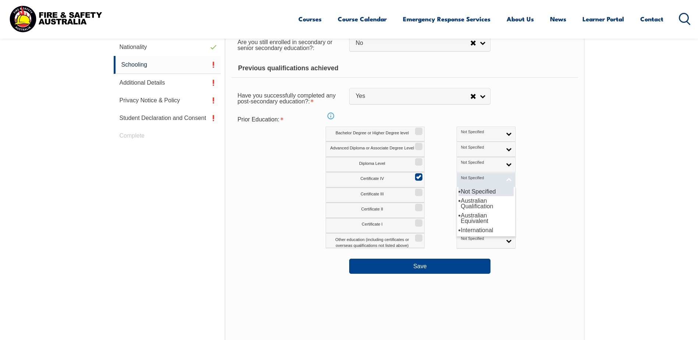
click at [476, 177] on link "Not Specified" at bounding box center [486, 179] width 59 height 15
click at [471, 202] on li "Australian Qualification" at bounding box center [485, 203] width 55 height 15
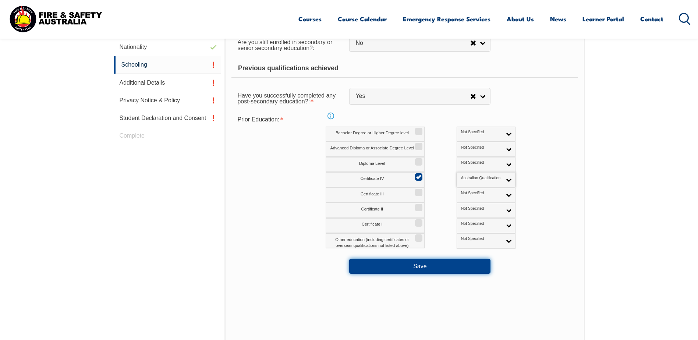
click at [420, 270] on button "Save" at bounding box center [419, 266] width 141 height 15
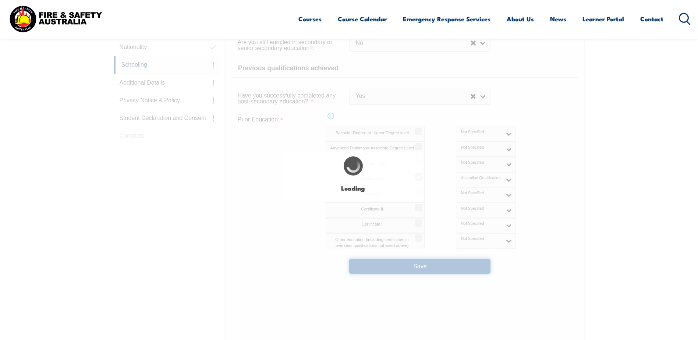
select select
select select "false"
select select "true"
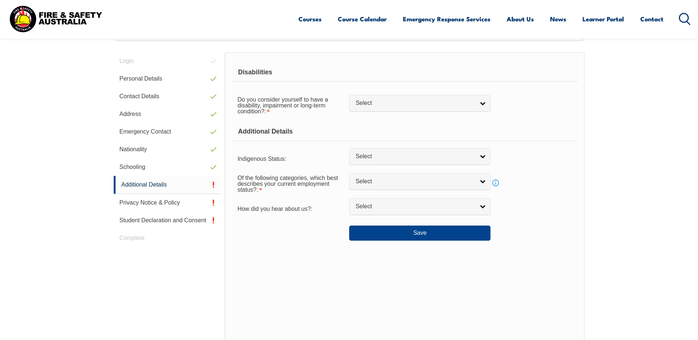
scroll to position [136, 0]
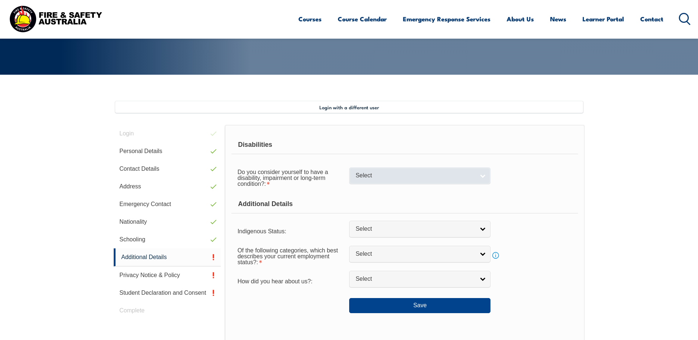
click at [430, 180] on link "Select" at bounding box center [419, 175] width 141 height 17
click at [369, 187] on li "No" at bounding box center [420, 188] width 138 height 9
select select "false"
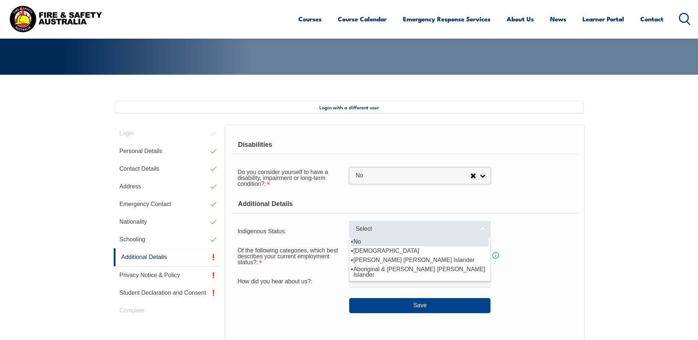
click at [373, 228] on span "Select" at bounding box center [414, 229] width 119 height 8
click at [370, 242] on li "No" at bounding box center [420, 241] width 138 height 9
select select "4"
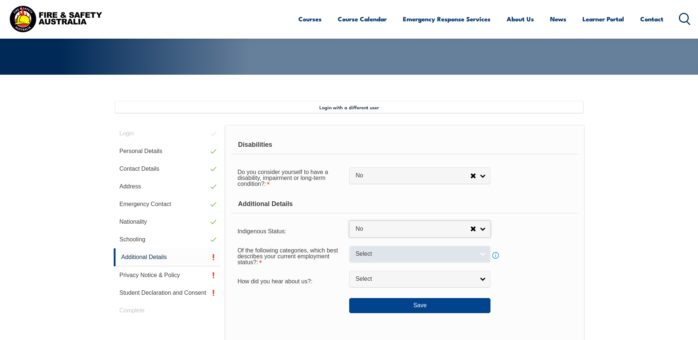
click at [390, 252] on span "Select" at bounding box center [414, 254] width 119 height 8
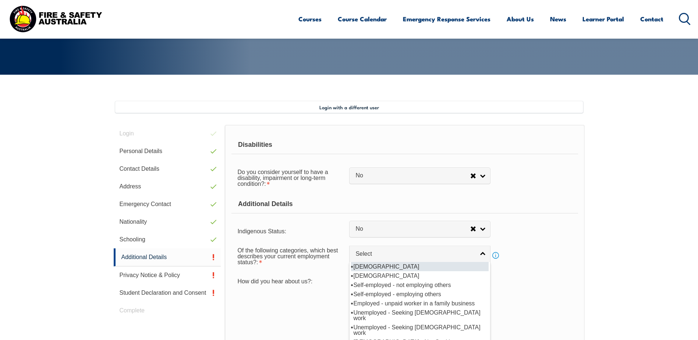
click at [390, 265] on li "Full-time employee" at bounding box center [420, 266] width 138 height 9
select select "1"
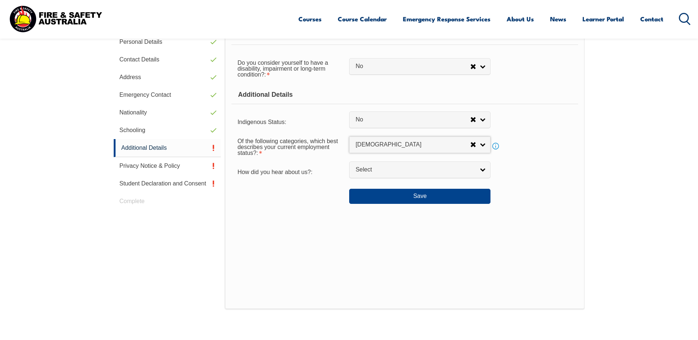
scroll to position [247, 0]
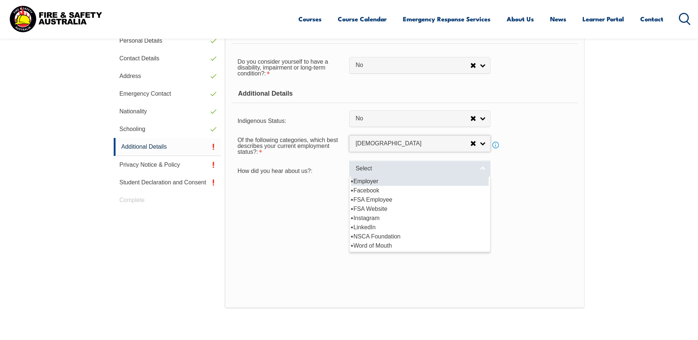
click at [392, 167] on span "Select" at bounding box center [414, 169] width 119 height 8
click at [394, 183] on li "Employer" at bounding box center [420, 181] width 138 height 9
select select "8019"
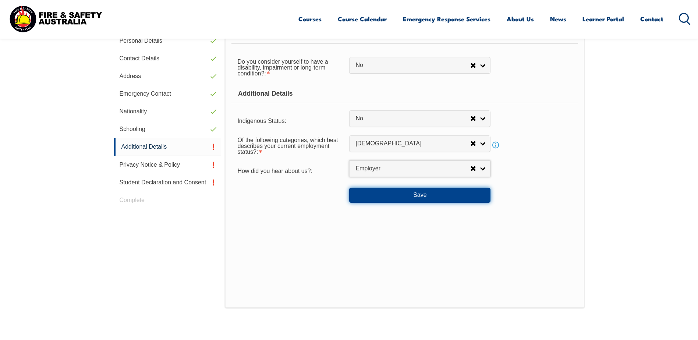
click at [427, 197] on button "Save" at bounding box center [419, 195] width 141 height 15
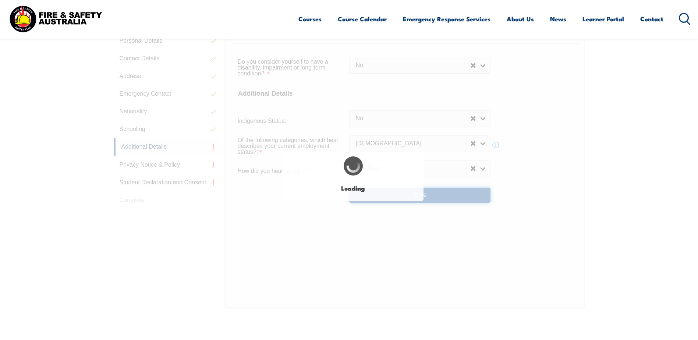
select select "false"
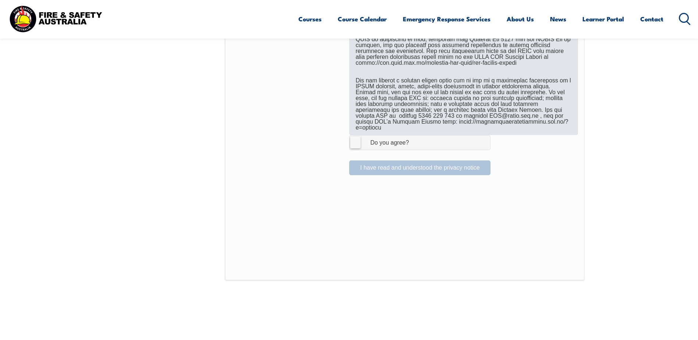
scroll to position [495, 0]
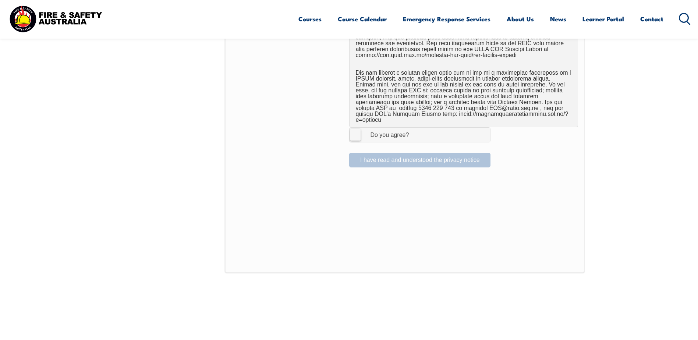
click at [355, 129] on label "I Agree Do you agree?" at bounding box center [419, 134] width 141 height 15
click at [415, 129] on input "I Agree Do you agree?" at bounding box center [421, 135] width 13 height 14
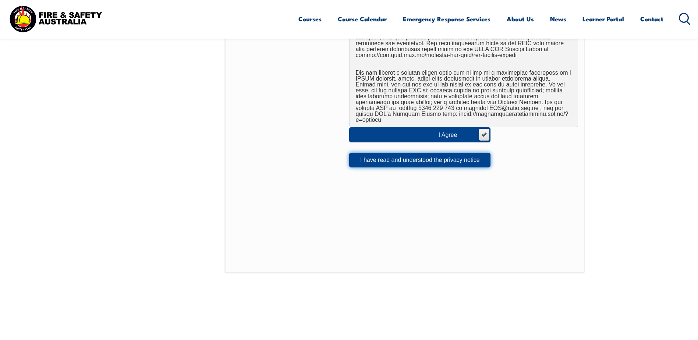
click at [415, 154] on button "I have read and understood the privacy notice" at bounding box center [419, 160] width 141 height 15
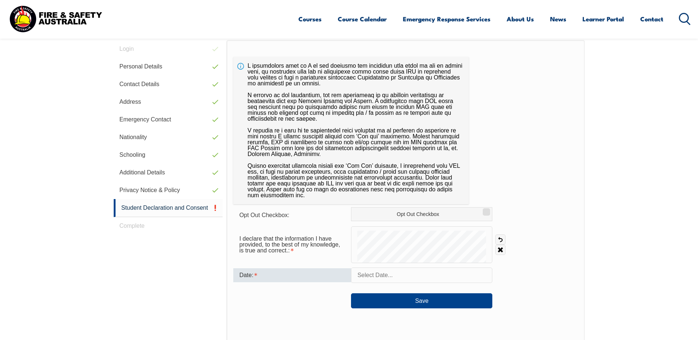
scroll to position [237, 0]
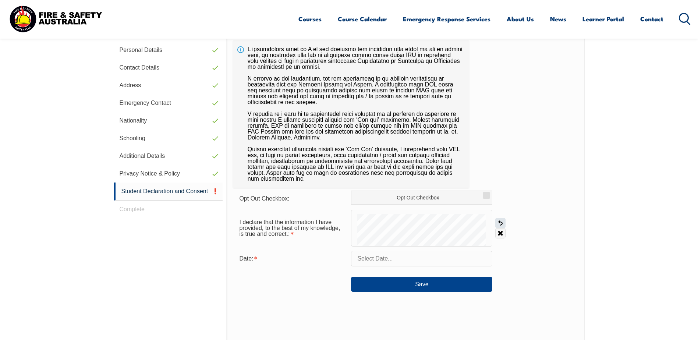
click at [503, 221] on link "Undo" at bounding box center [500, 223] width 10 height 10
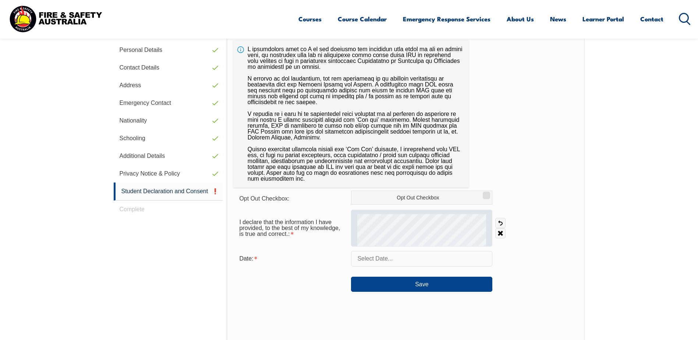
click at [409, 216] on div at bounding box center [421, 228] width 141 height 37
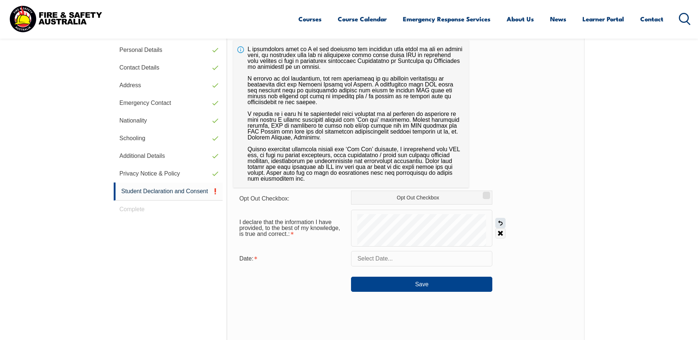
click at [502, 225] on link "Undo" at bounding box center [500, 223] width 10 height 10
click at [503, 223] on link "Undo" at bounding box center [500, 223] width 10 height 10
drag, startPoint x: 390, startPoint y: 213, endPoint x: 369, endPoint y: 247, distance: 40.3
click at [368, 250] on form "Opt Out Checkbox: Opt Out Checkbox I declare that the information I have provid…" at bounding box center [405, 241] width 344 height 101
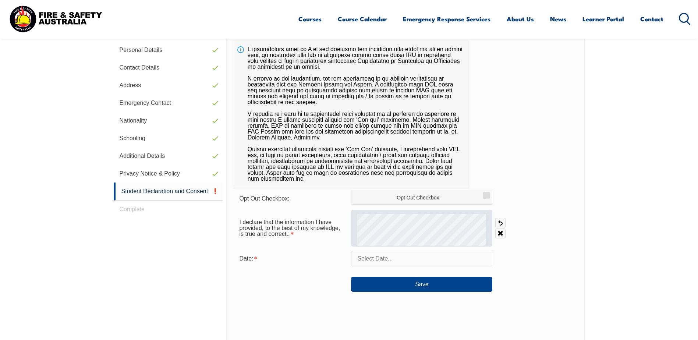
drag, startPoint x: 499, startPoint y: 222, endPoint x: 487, endPoint y: 222, distance: 12.1
click at [497, 222] on link "Undo" at bounding box center [500, 223] width 10 height 10
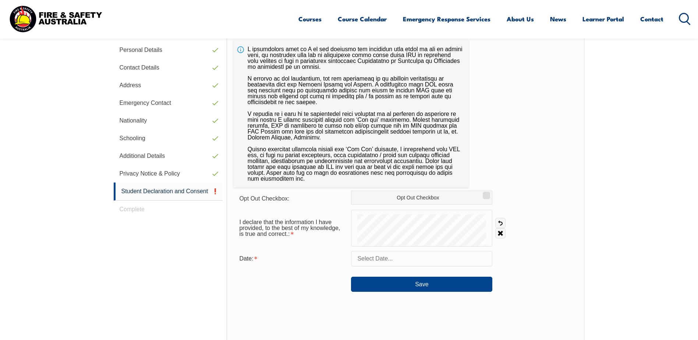
click at [442, 208] on form "Opt Out Checkbox: Opt Out Checkbox I declare that the information I have provid…" at bounding box center [405, 241] width 344 height 101
click at [500, 222] on link "Undo" at bounding box center [500, 223] width 10 height 10
click at [502, 222] on link "Undo" at bounding box center [500, 223] width 10 height 10
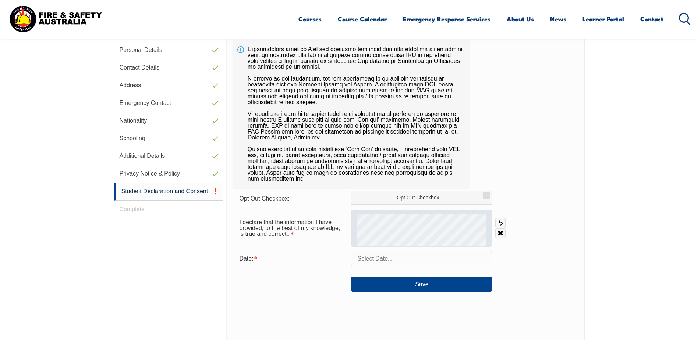
drag, startPoint x: 500, startPoint y: 220, endPoint x: 389, endPoint y: 212, distance: 111.1
click at [500, 221] on link "Undo" at bounding box center [500, 223] width 10 height 10
click at [387, 231] on div at bounding box center [421, 228] width 141 height 37
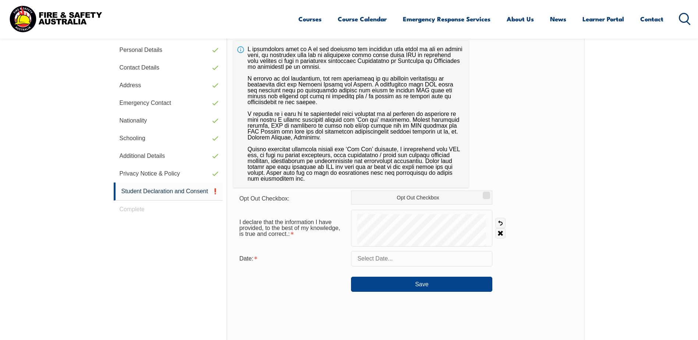
click at [377, 258] on input "text" at bounding box center [421, 258] width 141 height 15
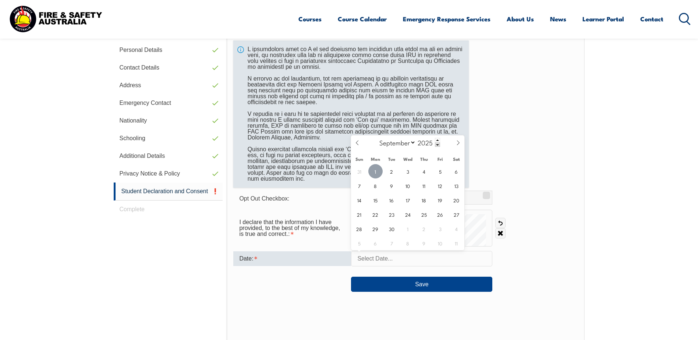
click at [376, 171] on span "1" at bounding box center [375, 171] width 14 height 14
type input "September 1, 2025"
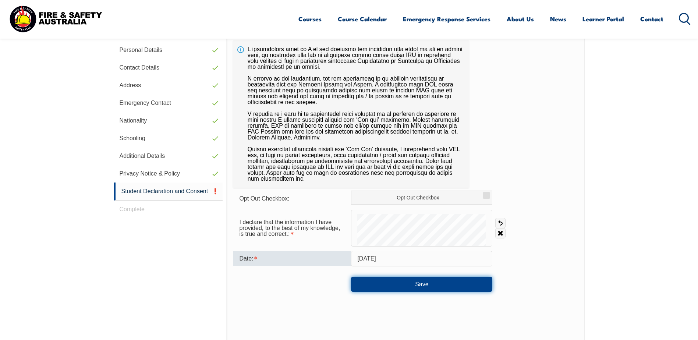
click at [427, 285] on button "Save" at bounding box center [421, 284] width 141 height 15
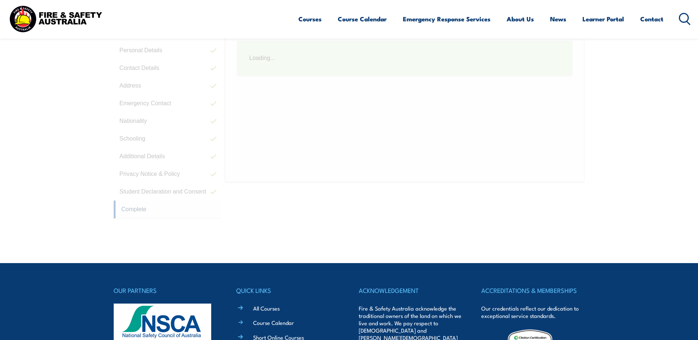
scroll to position [201, 0]
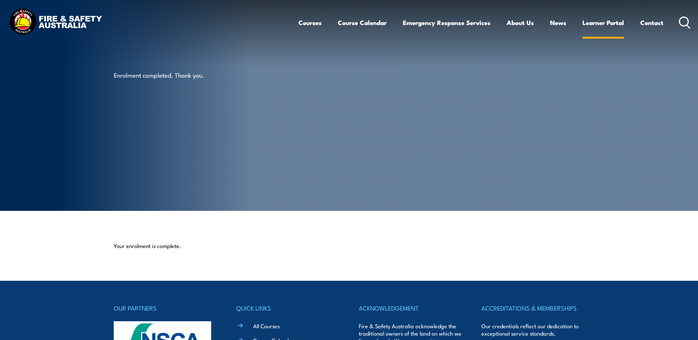
click at [607, 21] on link "Learner Portal" at bounding box center [603, 23] width 42 height 20
